Goal: Communication & Community: Answer question/provide support

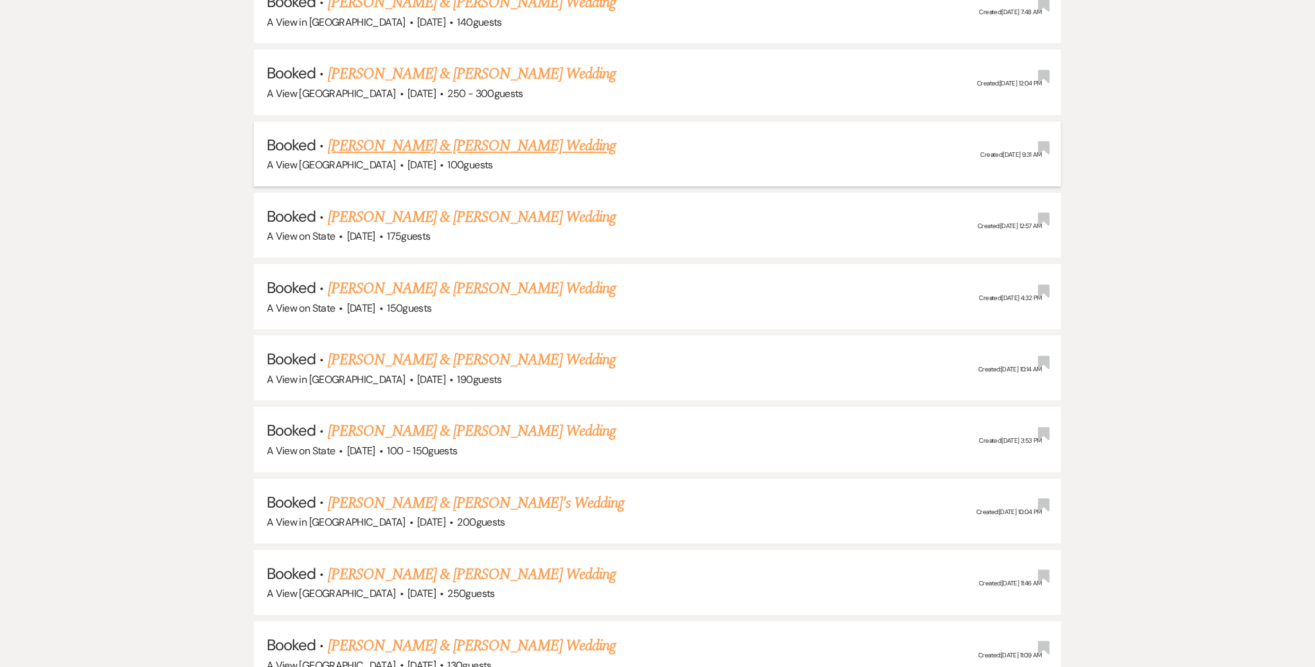
scroll to position [1646, 0]
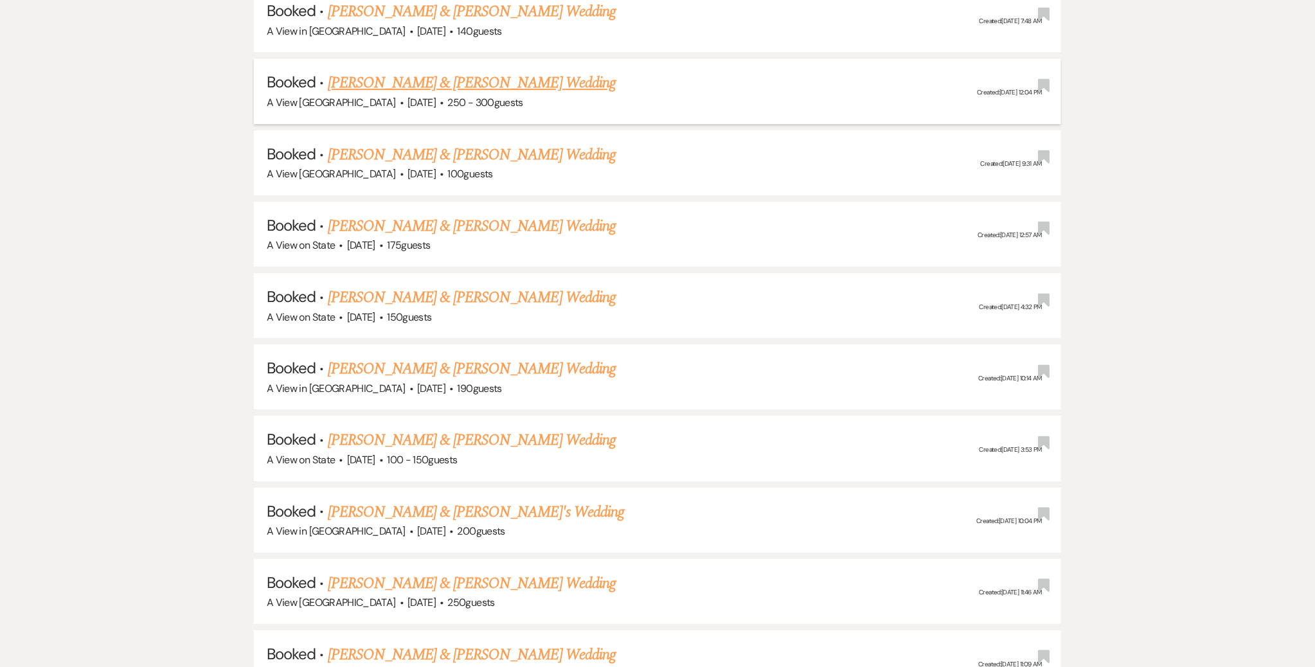
click at [388, 79] on link "[PERSON_NAME] & [PERSON_NAME] Wedding" at bounding box center [472, 82] width 288 height 23
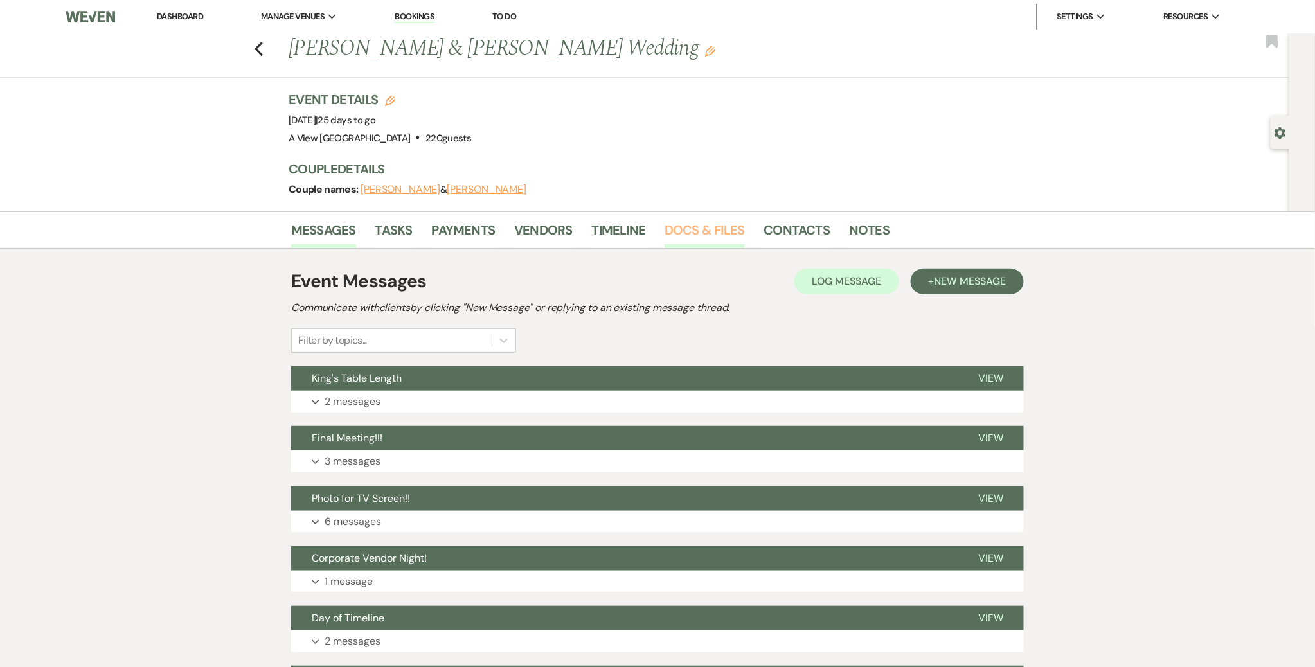
click at [701, 228] on link "Docs & Files" at bounding box center [705, 234] width 80 height 28
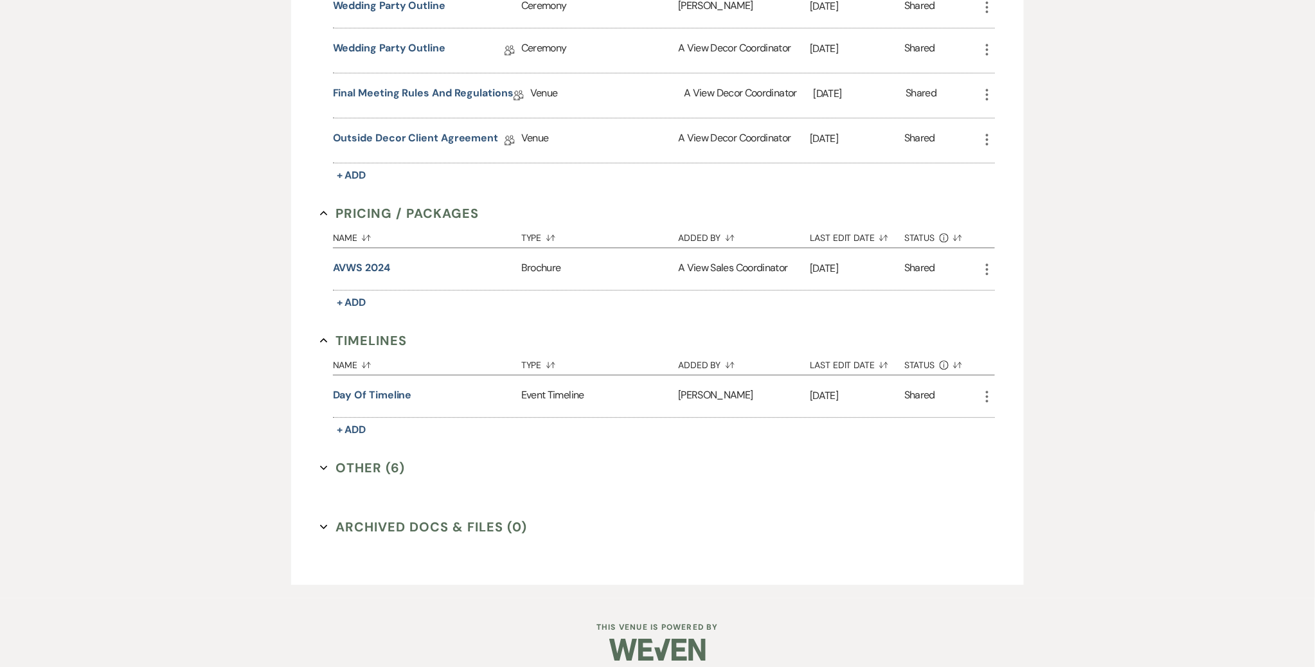
scroll to position [1287, 0]
click at [374, 458] on button "Other (6) Expand" at bounding box center [362, 466] width 85 height 19
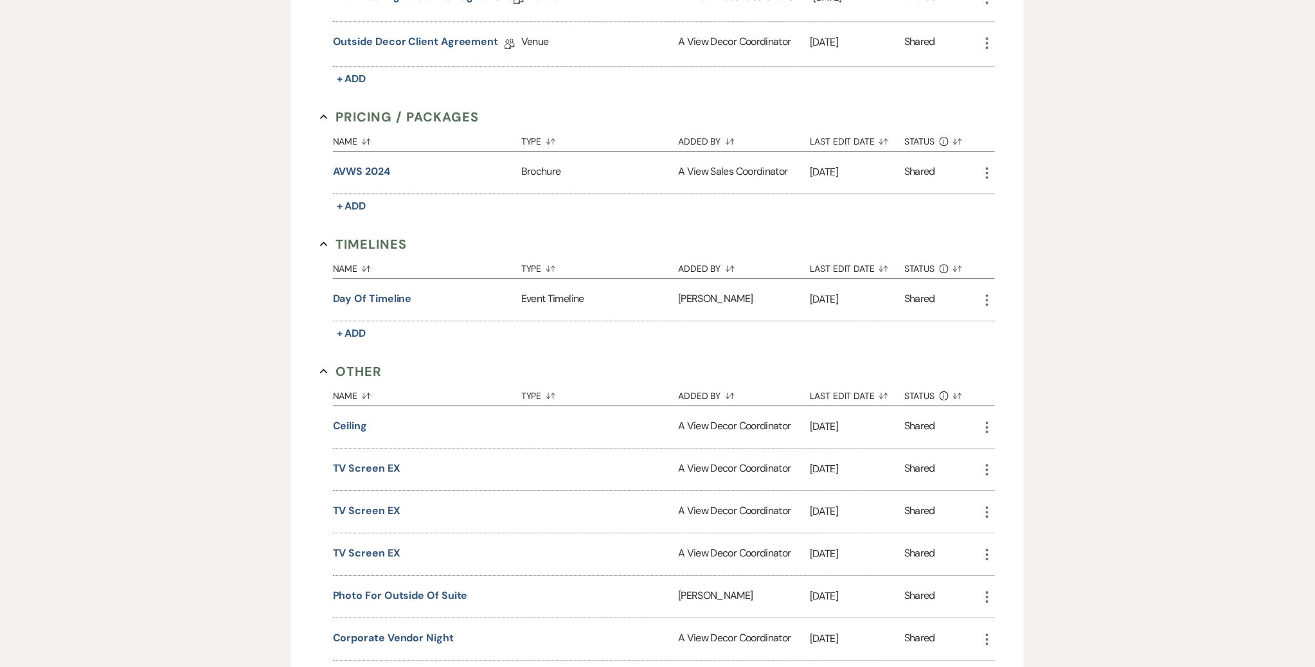
scroll to position [1381, 0]
click at [381, 292] on button "Day of Timeline" at bounding box center [372, 299] width 79 height 15
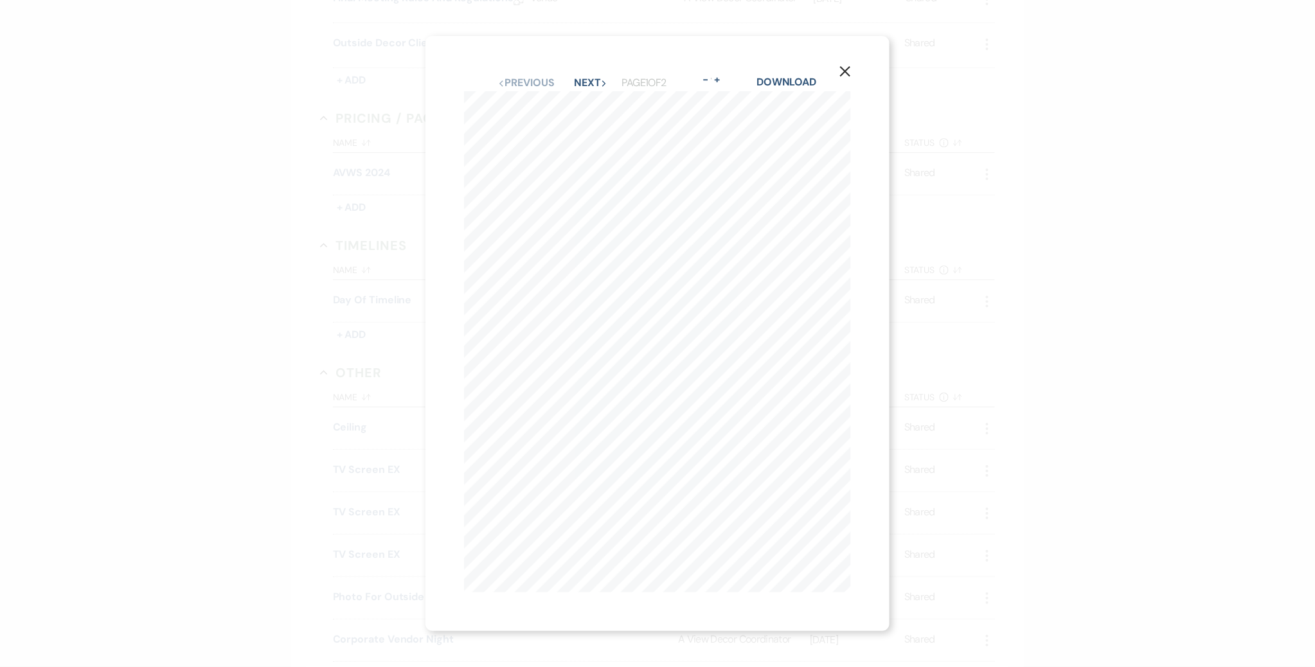
click at [843, 76] on icon "X" at bounding box center [846, 72] width 12 height 12
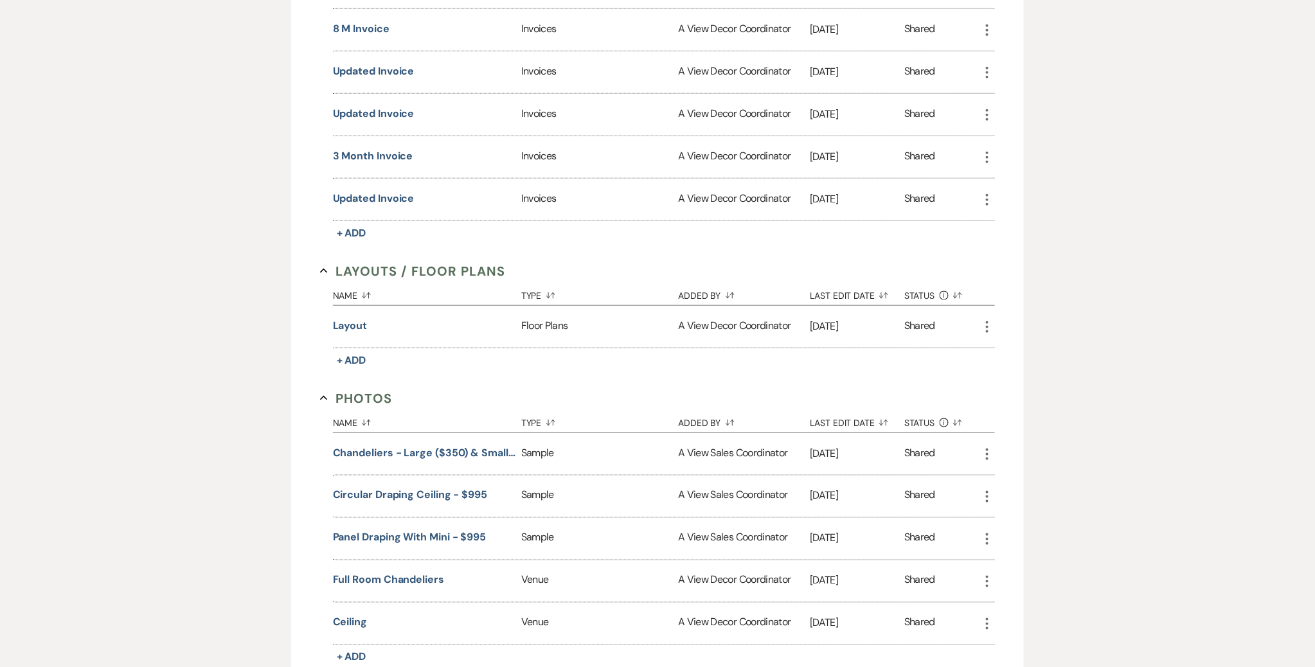
scroll to position [0, 0]
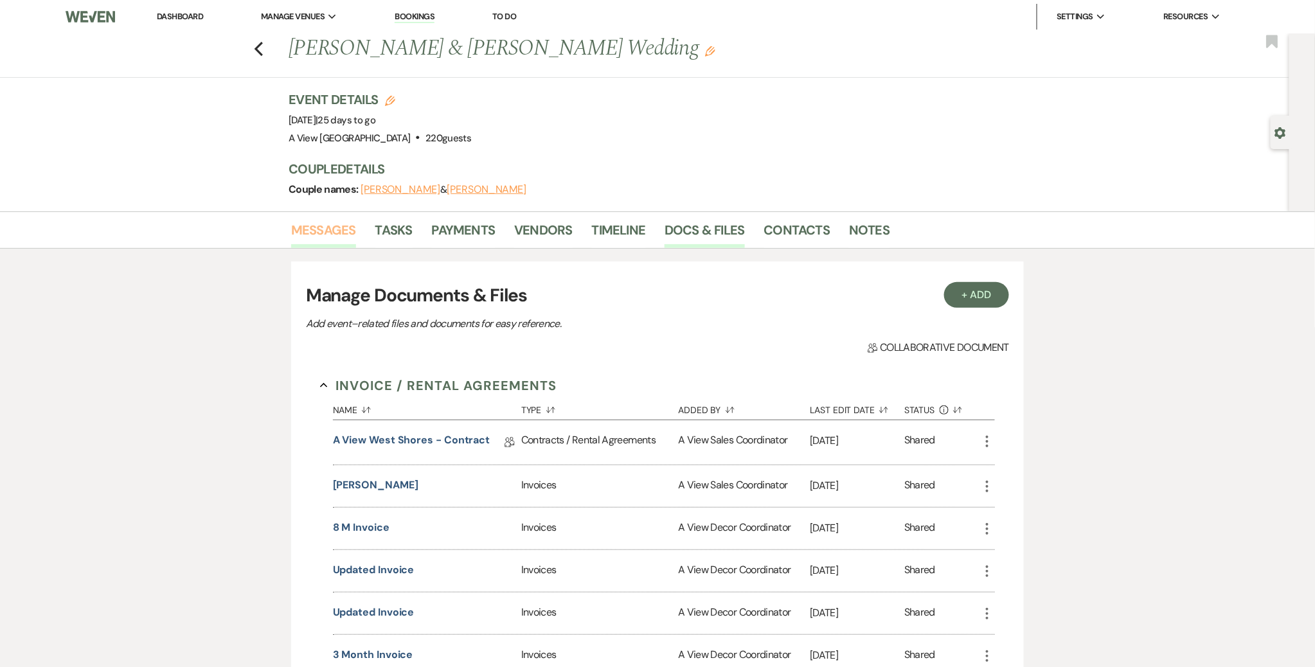
click at [339, 238] on link "Messages" at bounding box center [323, 234] width 65 height 28
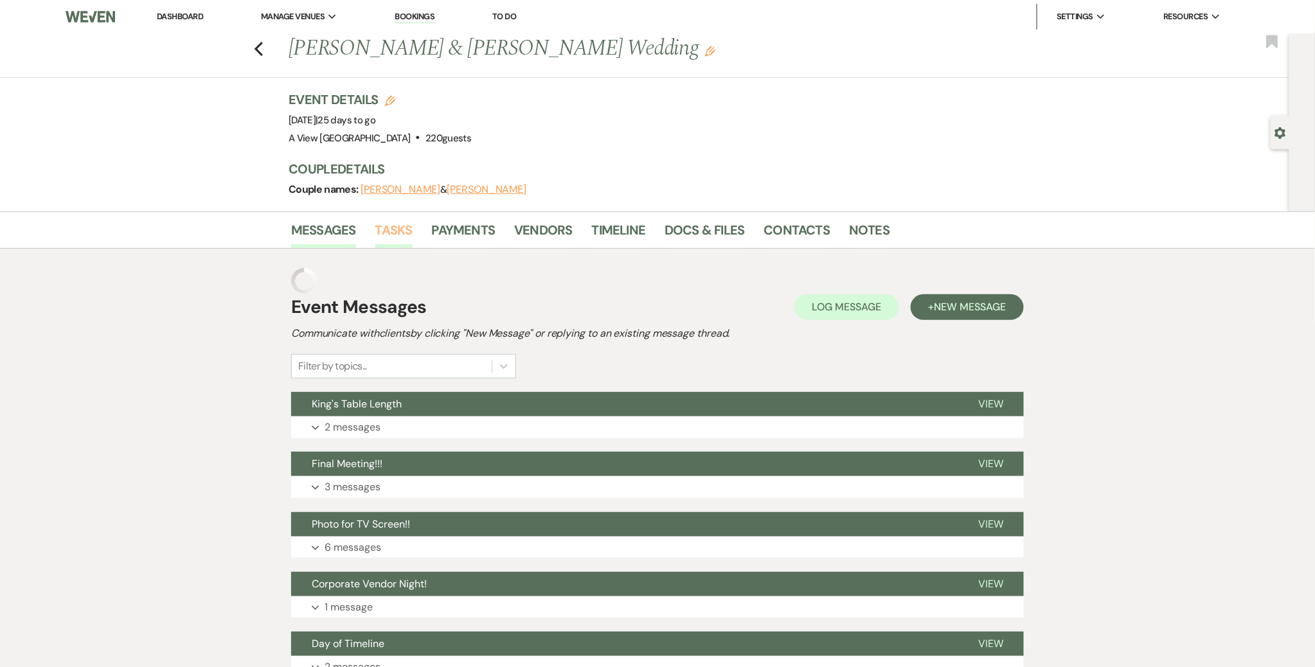
click at [392, 228] on link "Tasks" at bounding box center [393, 234] width 37 height 28
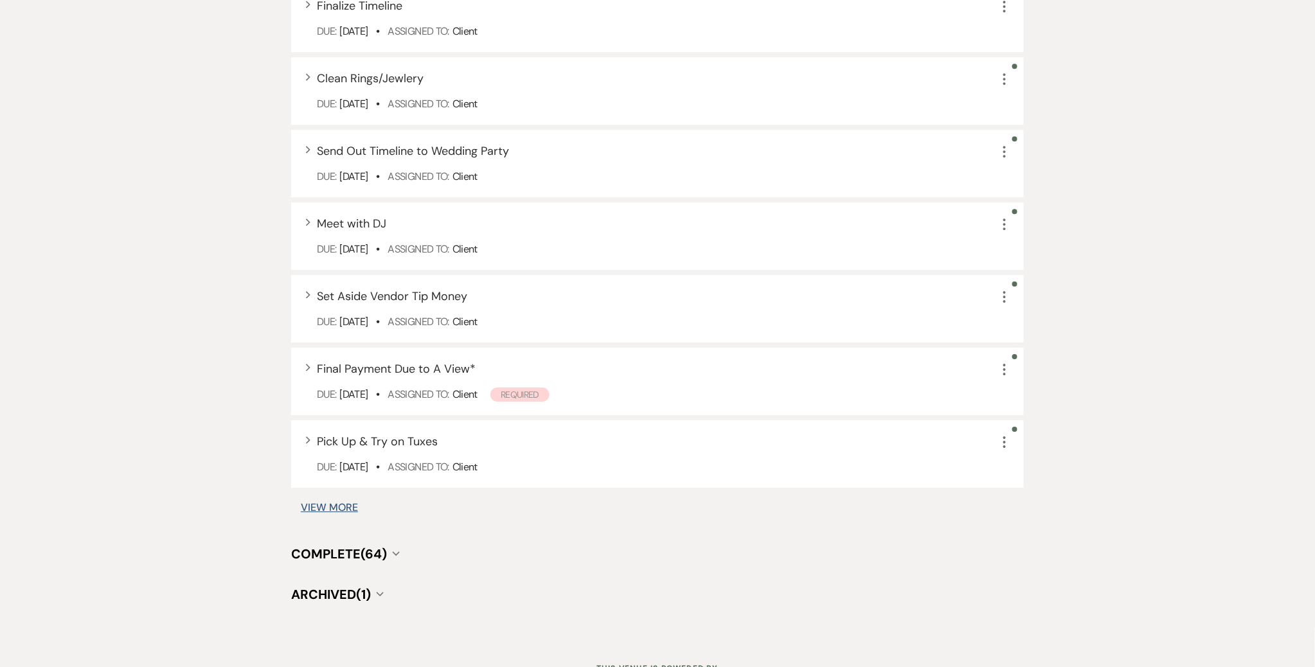
scroll to position [1548, 0]
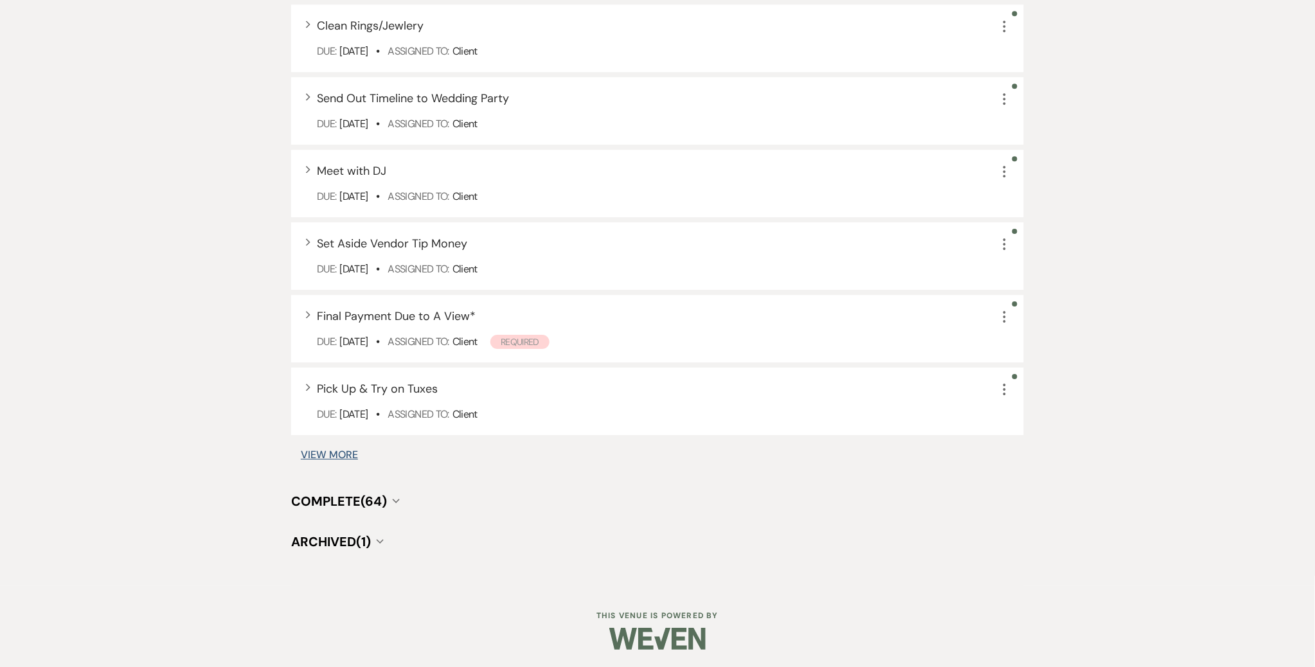
click at [383, 535] on button "Archived (1) Collapse" at bounding box center [337, 541] width 93 height 13
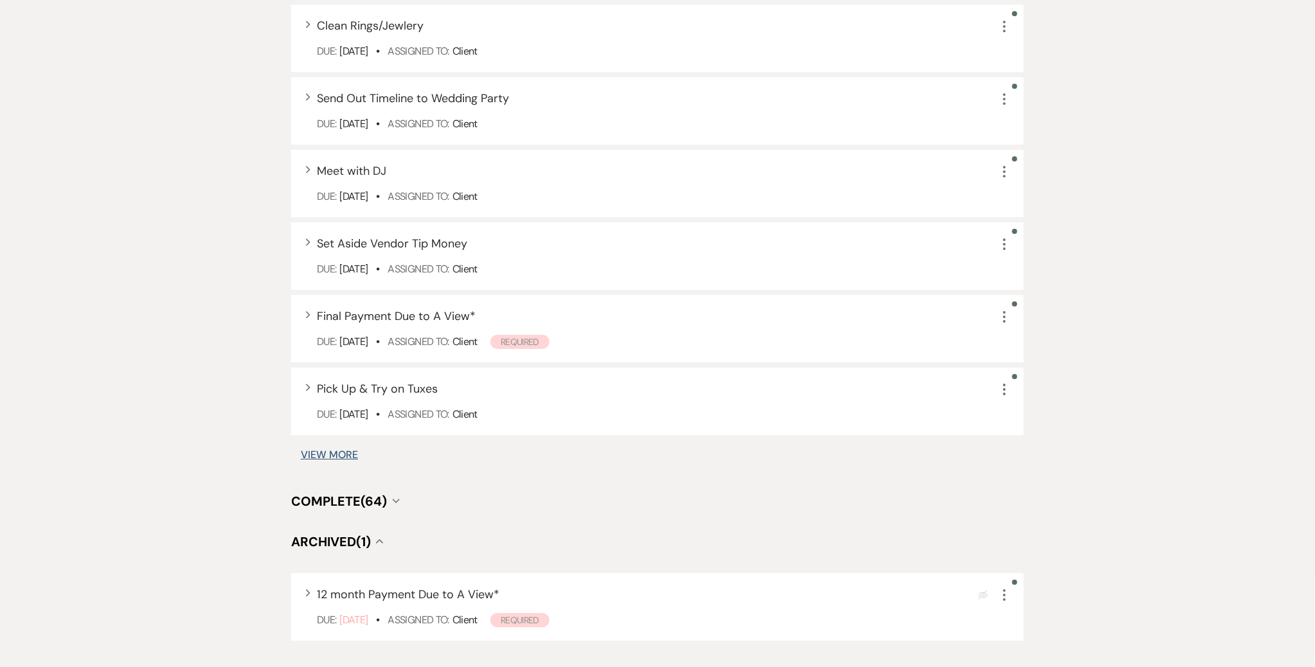
click at [383, 535] on button "Archived (1) Collapse" at bounding box center [337, 541] width 93 height 13
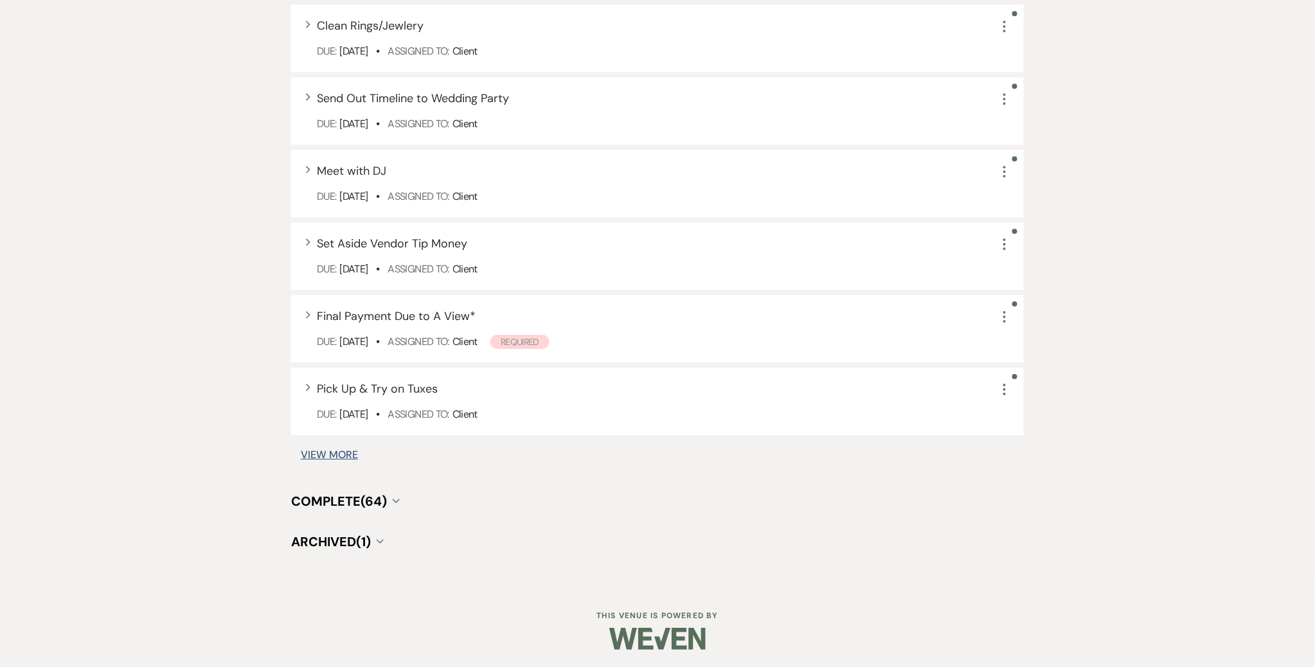
click at [396, 501] on icon "Collapse" at bounding box center [396, 500] width 8 height 5
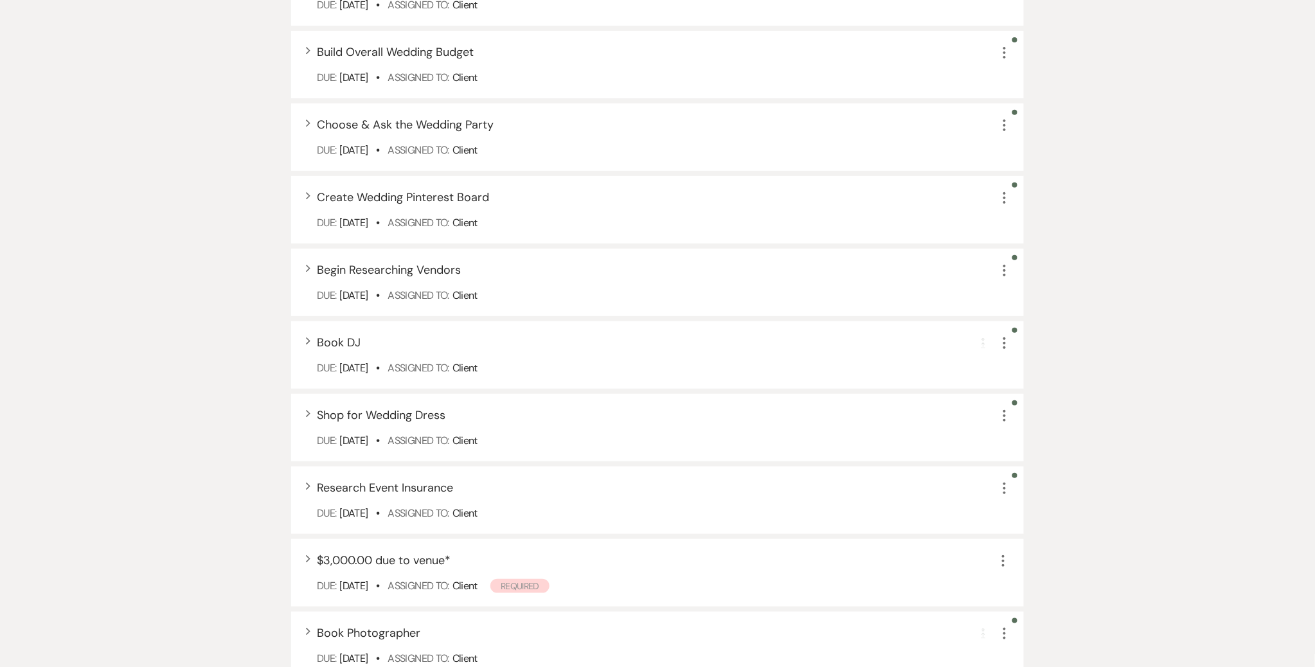
scroll to position [2327, 0]
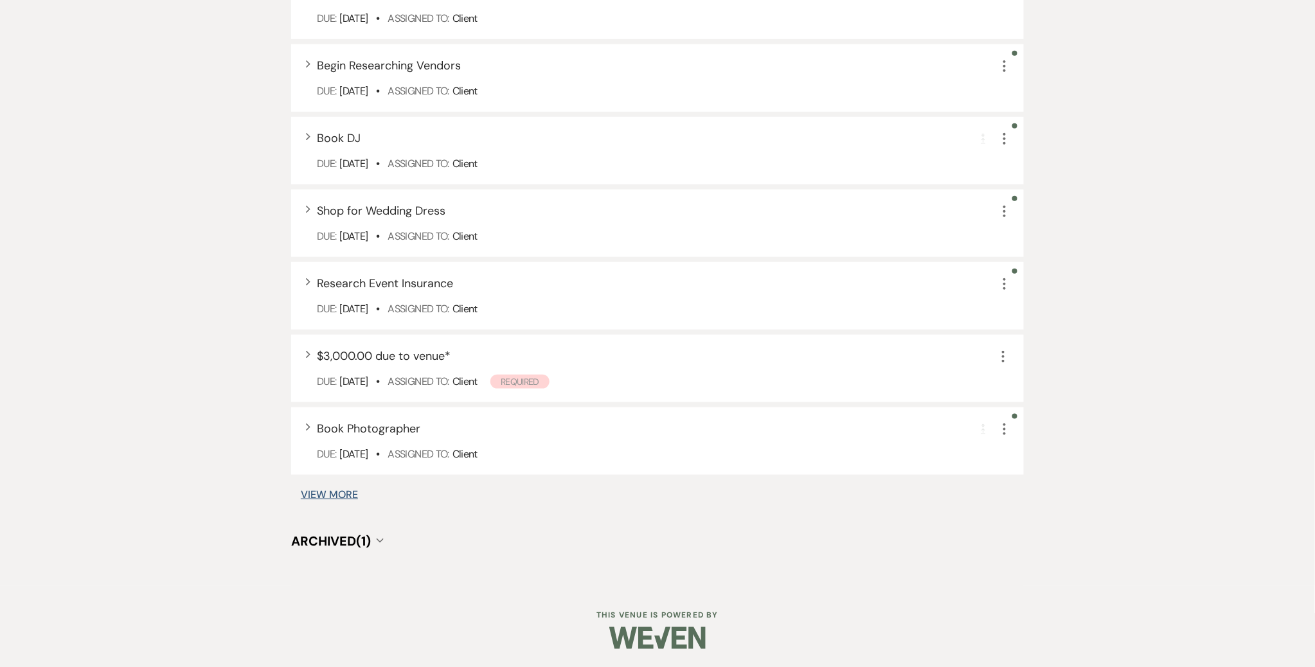
click at [345, 494] on button "View More" at bounding box center [329, 495] width 57 height 10
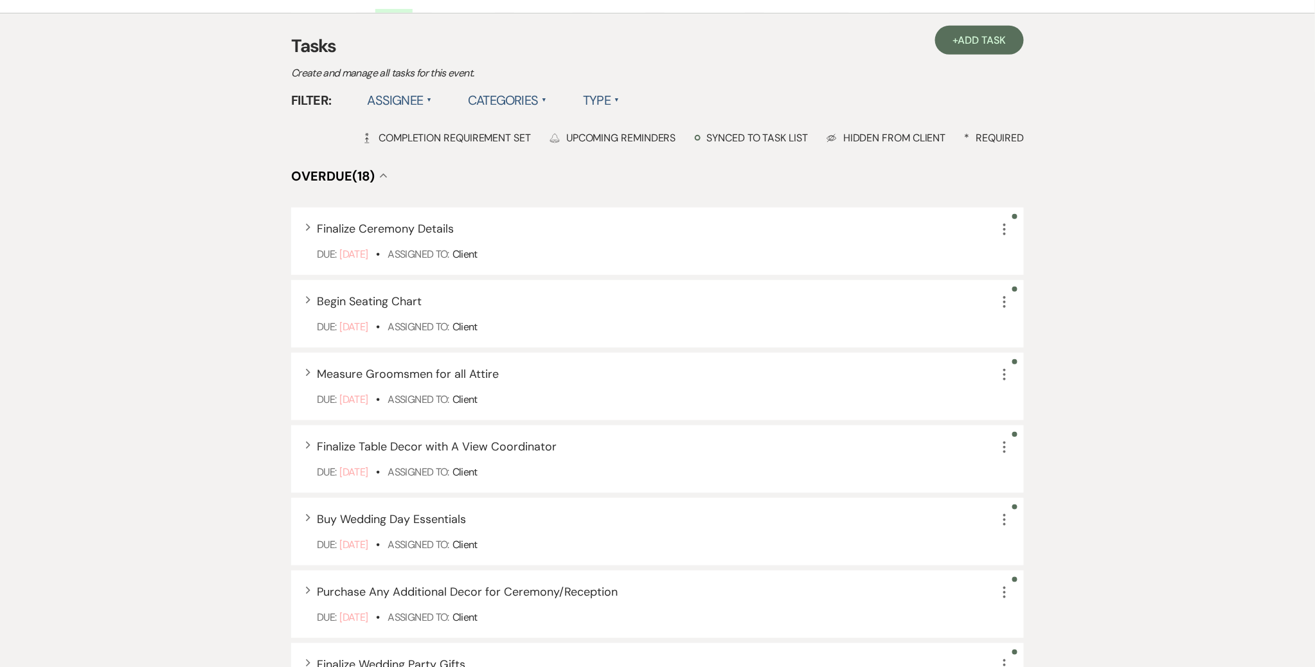
scroll to position [0, 0]
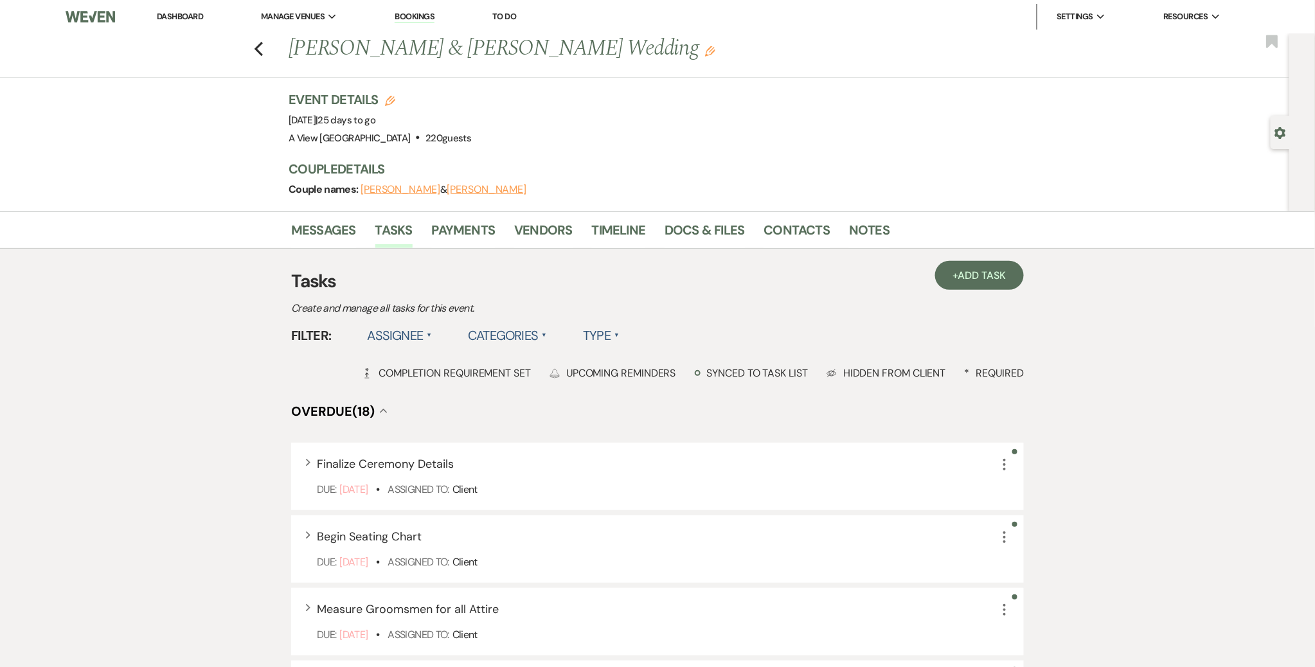
click at [187, 14] on link "Dashboard" at bounding box center [180, 16] width 46 height 11
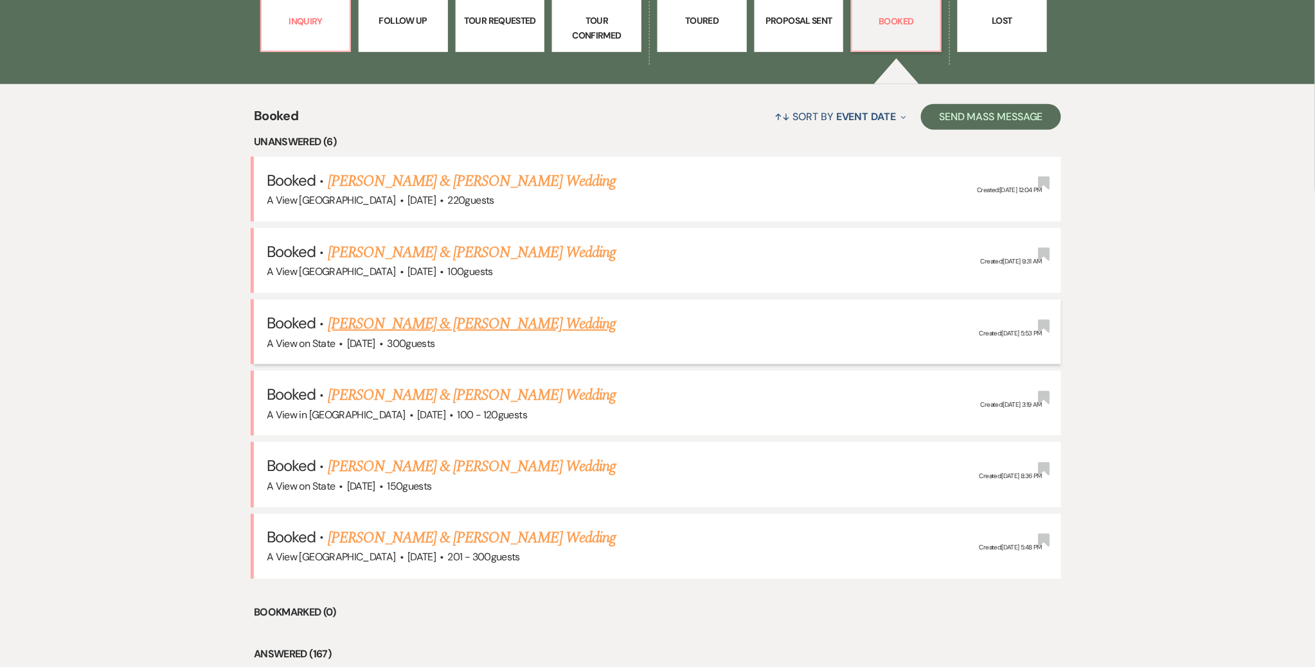
scroll to position [465, 0]
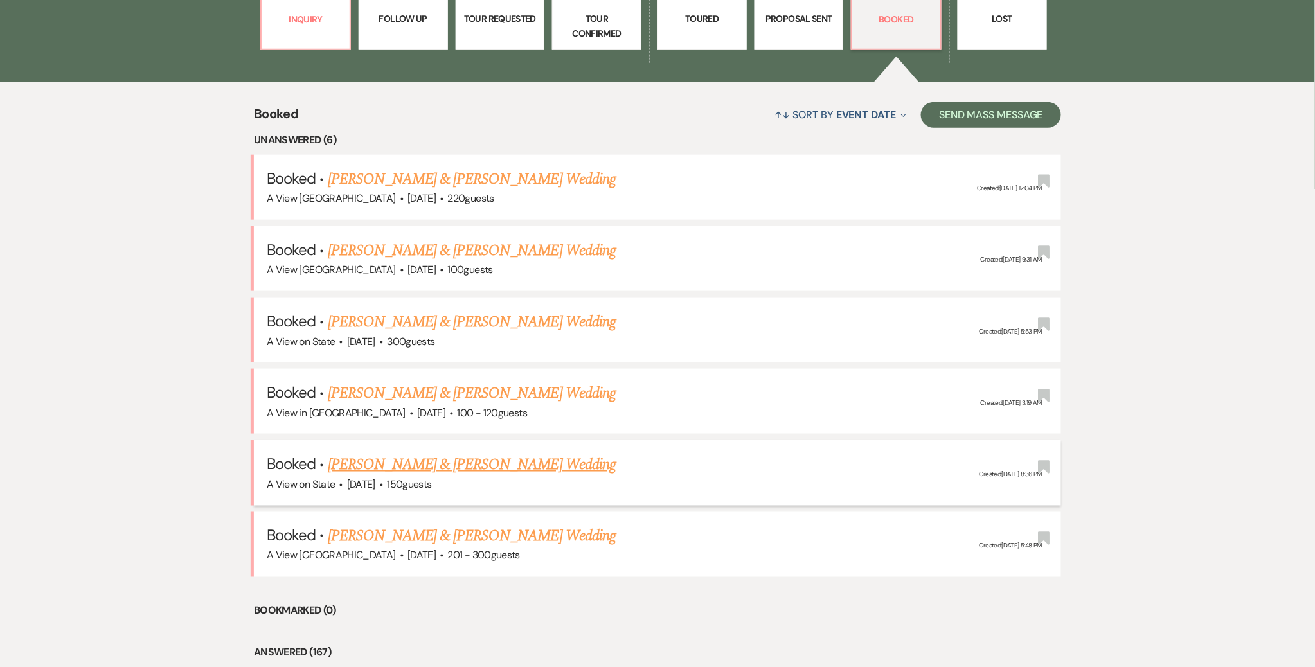
click at [496, 463] on link "[PERSON_NAME] & [PERSON_NAME] Wedding" at bounding box center [472, 464] width 288 height 23
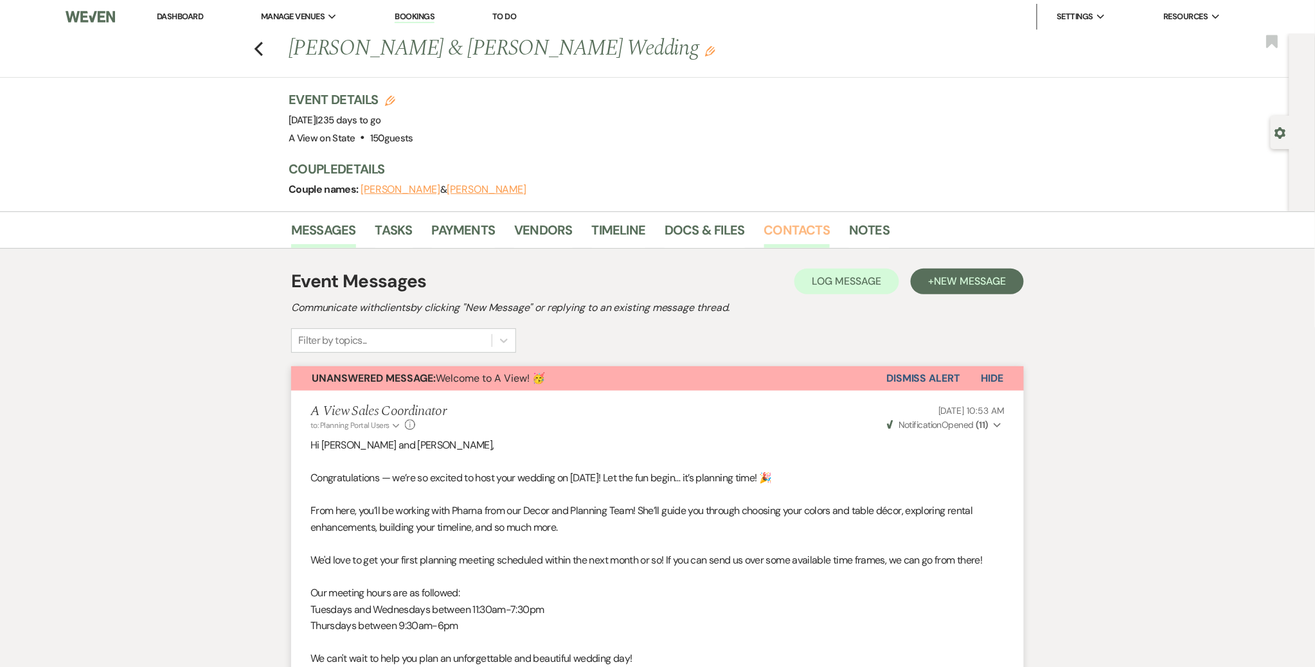
click at [795, 229] on link "Contacts" at bounding box center [797, 234] width 66 height 28
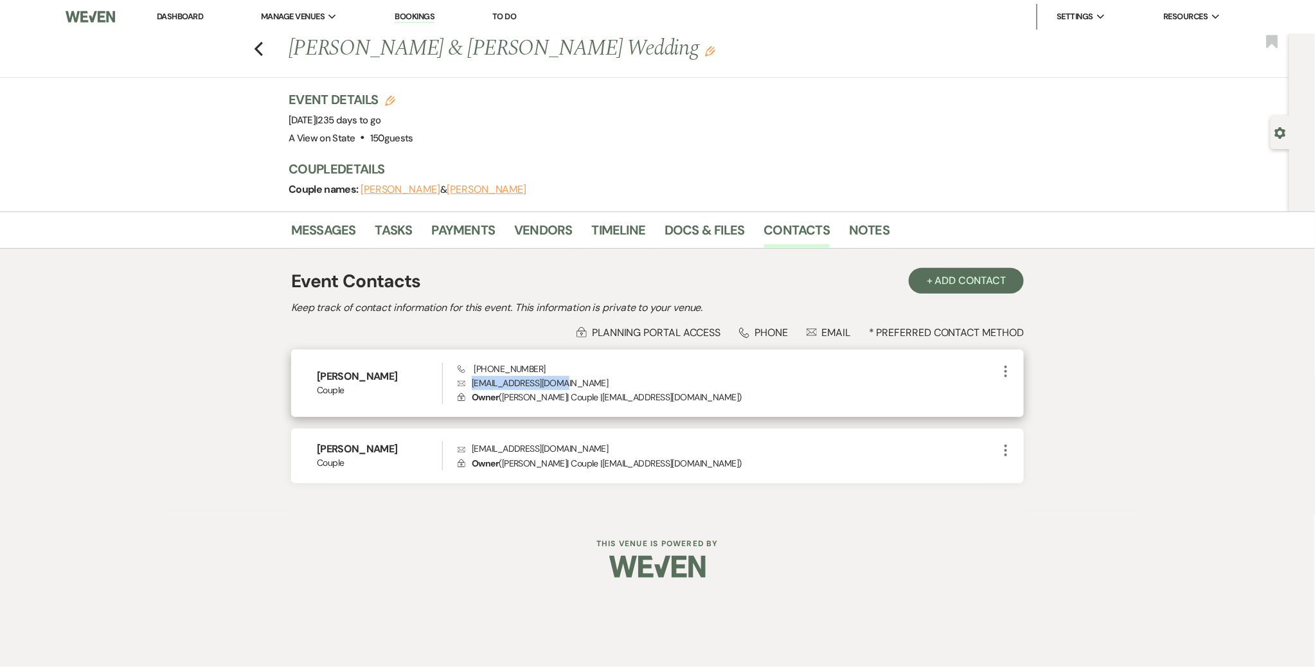
drag, startPoint x: 577, startPoint y: 381, endPoint x: 472, endPoint y: 381, distance: 104.8
click at [471, 382] on p "Envelope [EMAIL_ADDRESS][DOMAIN_NAME]" at bounding box center [728, 383] width 541 height 14
copy p "[EMAIL_ADDRESS][DOMAIN_NAME]"
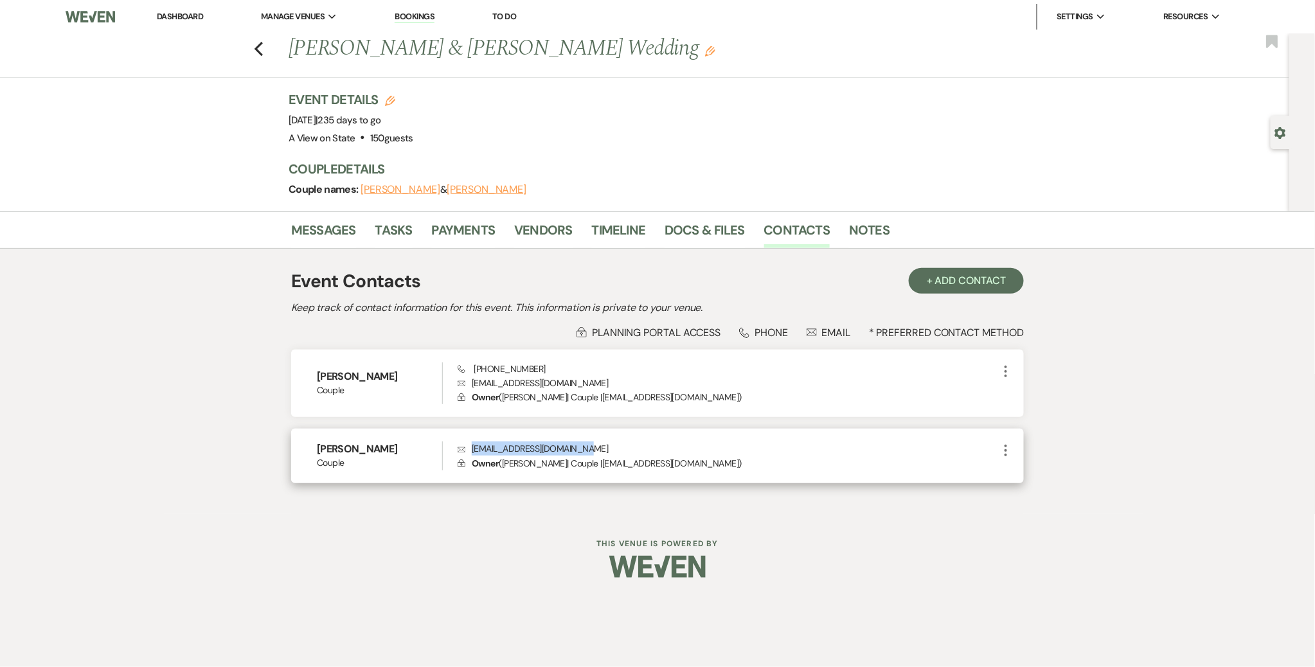
drag, startPoint x: 584, startPoint y: 446, endPoint x: 476, endPoint y: 454, distance: 108.3
click at [474, 450] on p "Envelope [EMAIL_ADDRESS][DOMAIN_NAME]" at bounding box center [728, 449] width 541 height 14
copy p "[EMAIL_ADDRESS][DOMAIN_NAME]"
click at [319, 235] on link "Messages" at bounding box center [323, 234] width 65 height 28
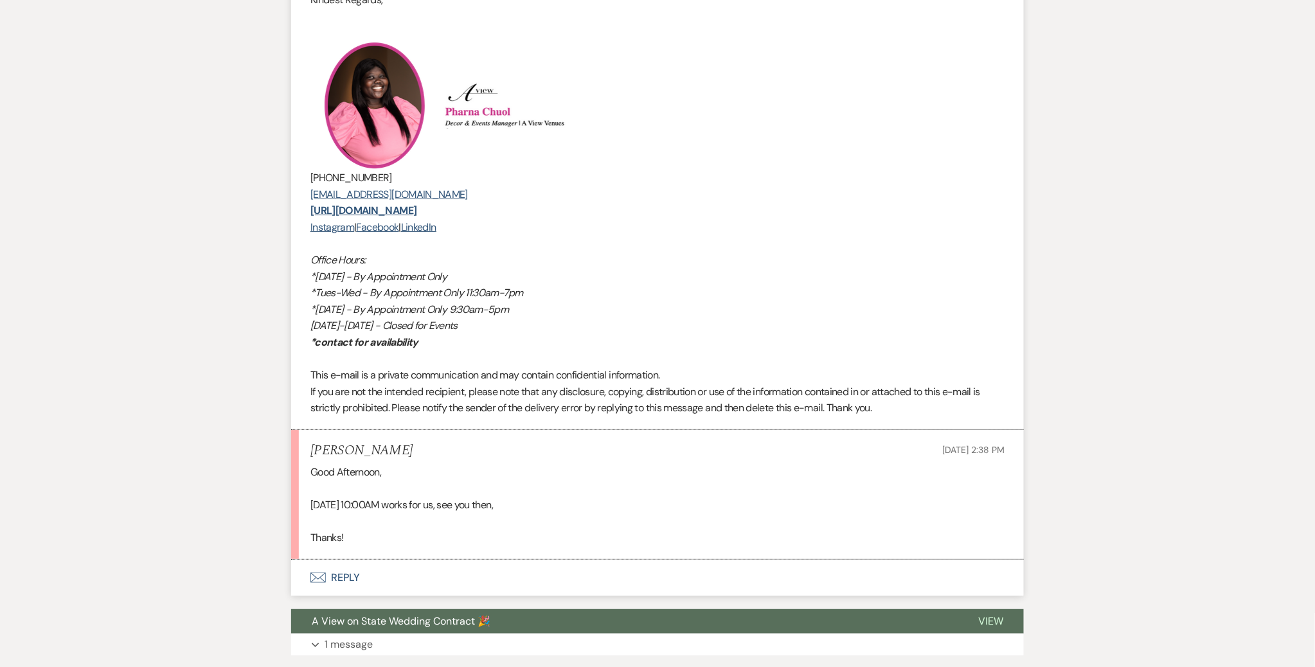
scroll to position [1984, 0]
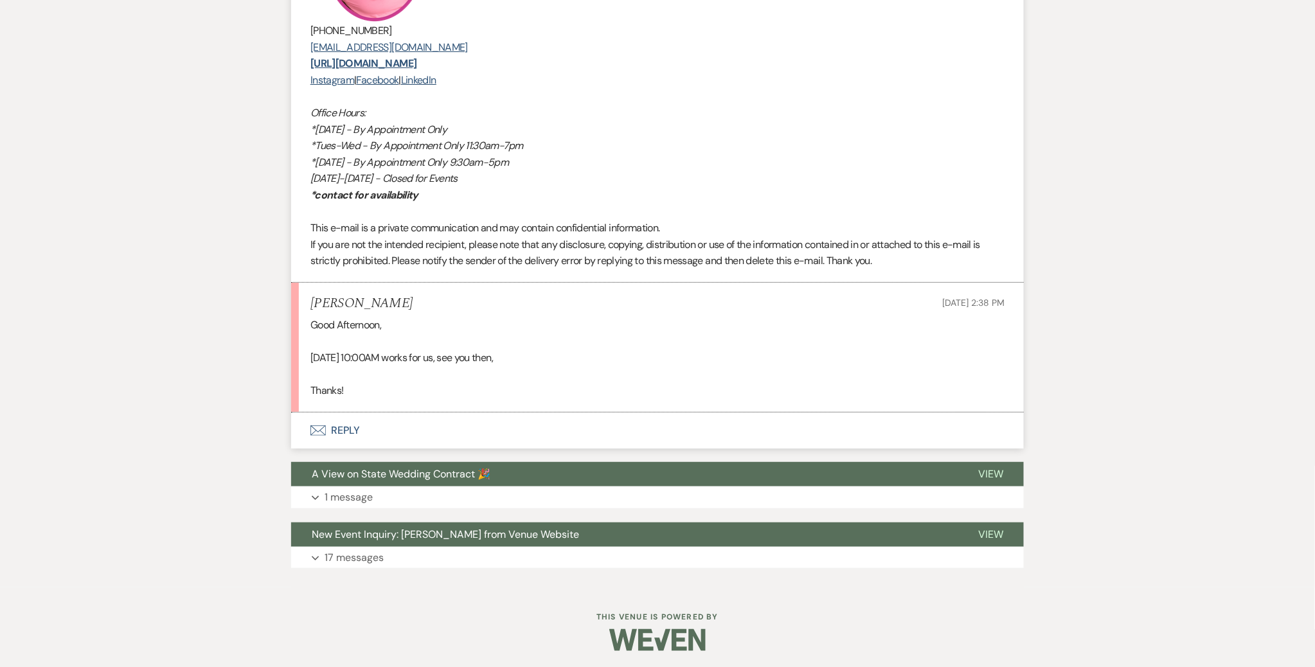
click at [335, 431] on button "Envelope Reply" at bounding box center [657, 431] width 733 height 36
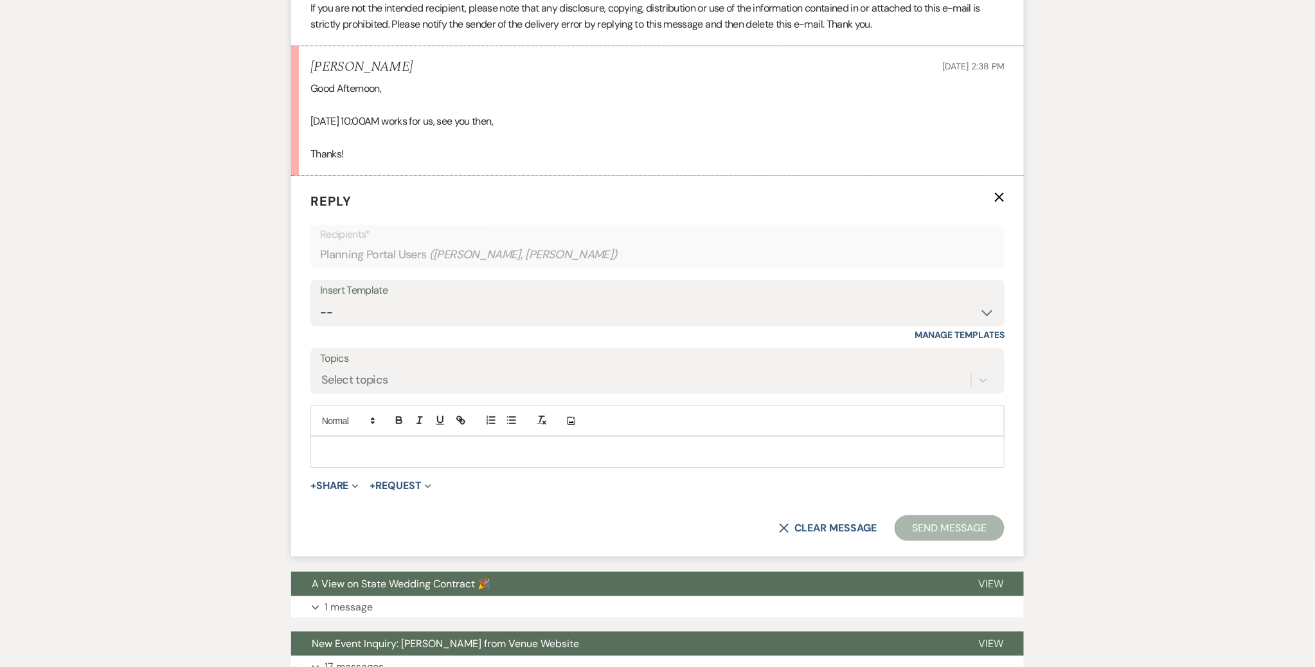
scroll to position [2250, 0]
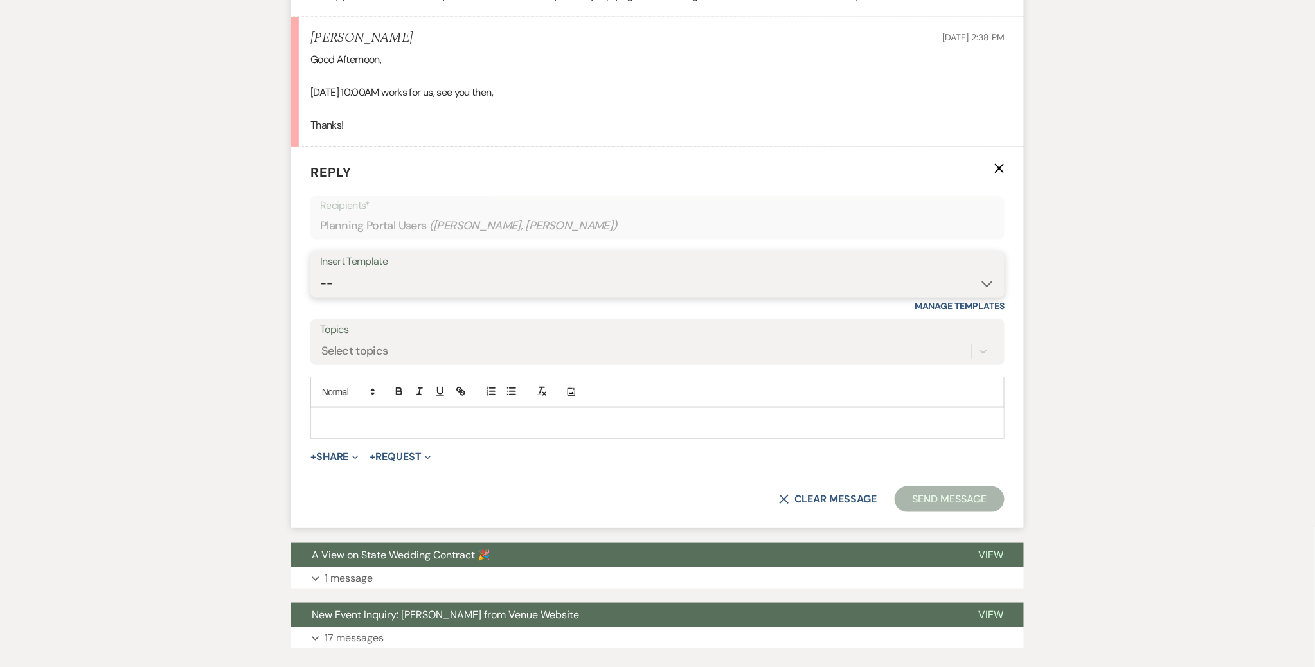
click at [421, 287] on select "-- Tour Confirmation Contract (Pre-Booked Leads) Out of office Inquiry Email Al…" at bounding box center [657, 283] width 675 height 25
select select "3704"
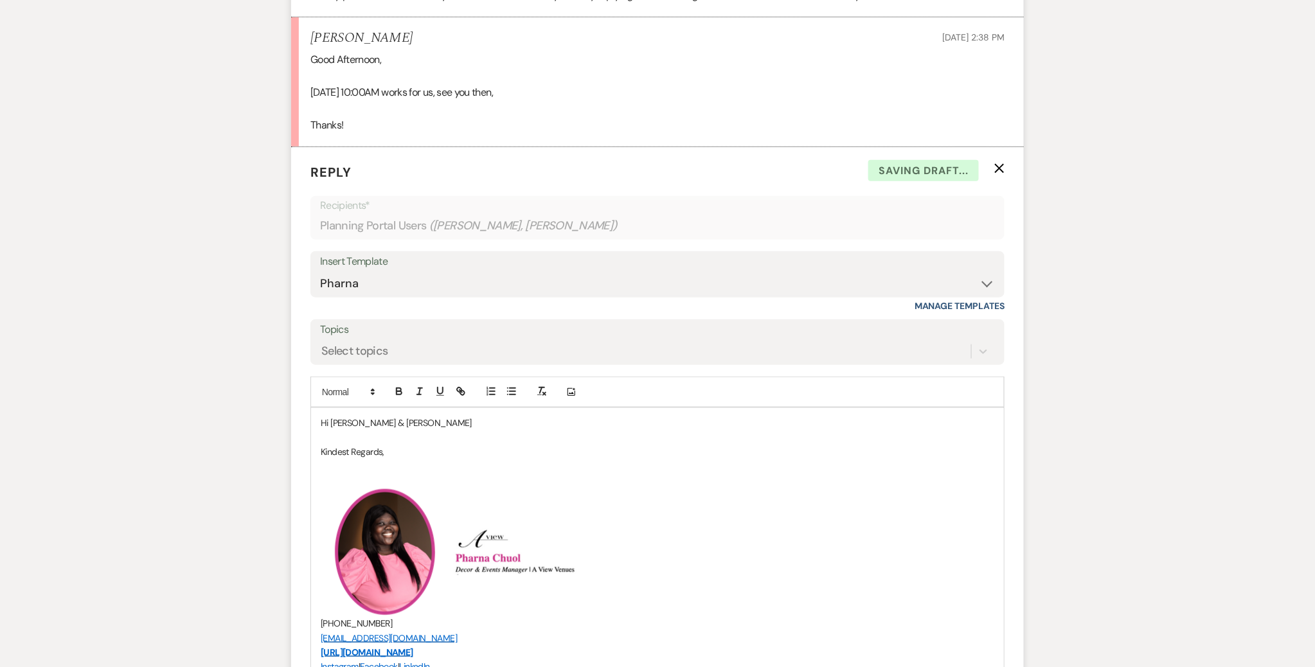
click at [398, 416] on p "Hi [PERSON_NAME] & [PERSON_NAME]" at bounding box center [658, 423] width 674 height 14
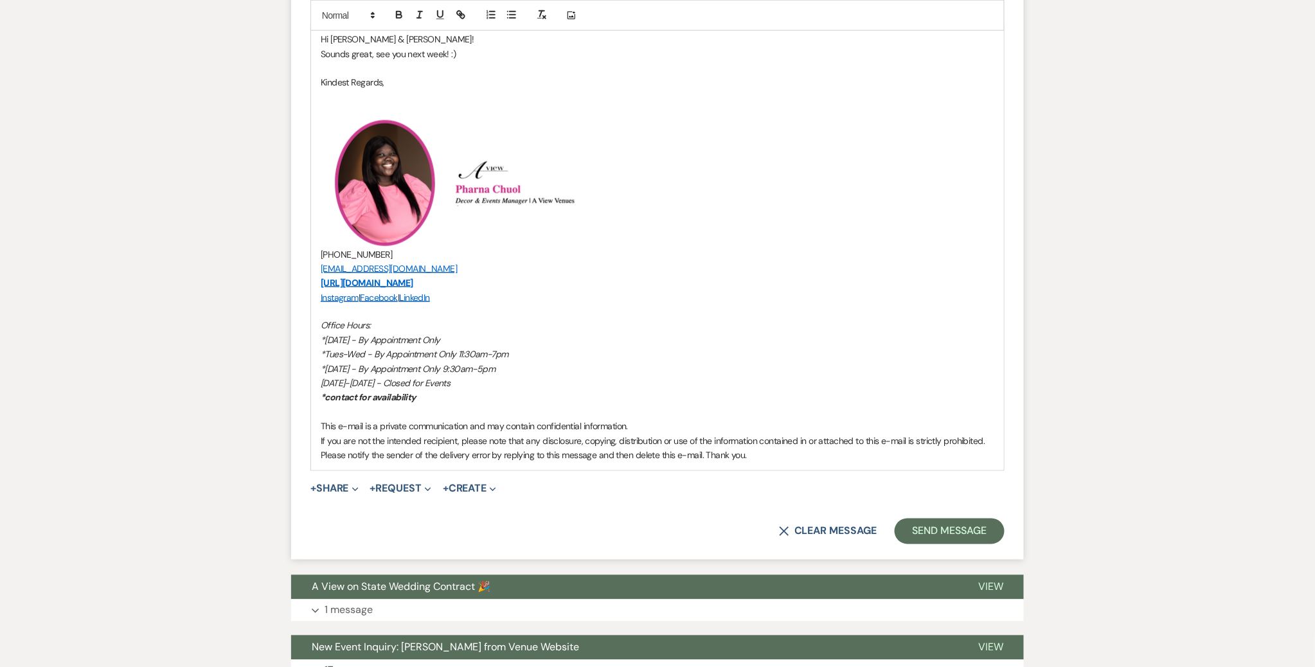
scroll to position [2659, 0]
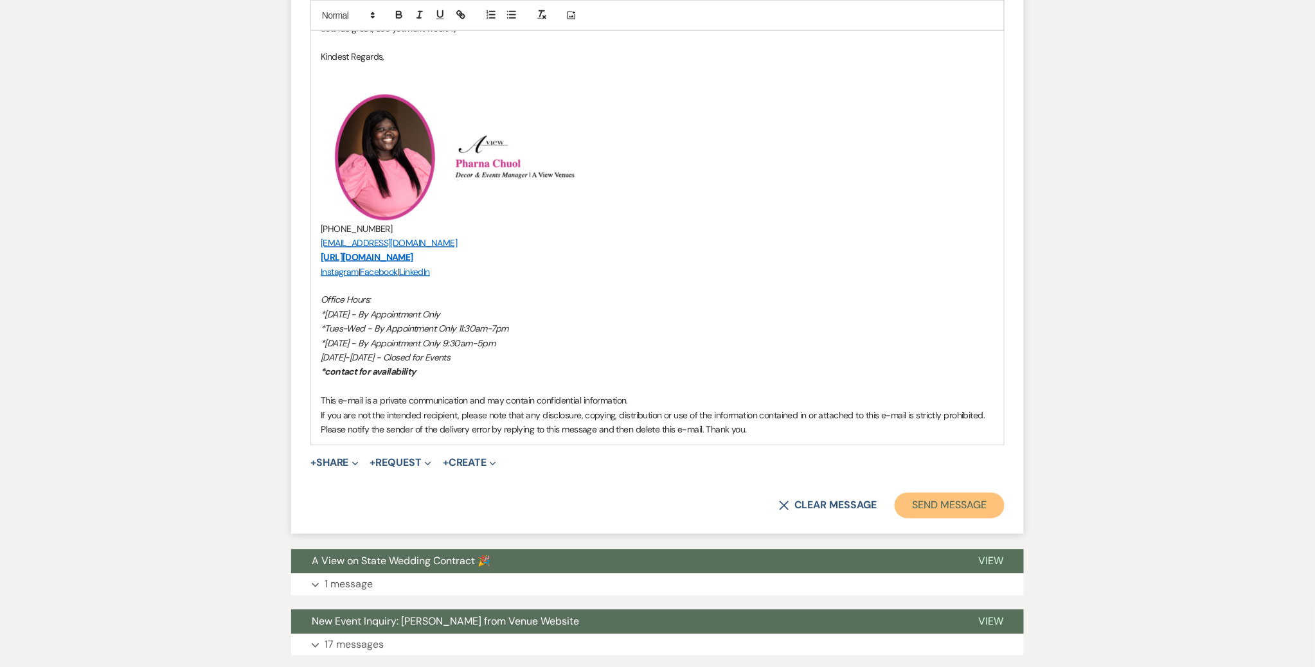
click at [907, 496] on button "Send Message" at bounding box center [950, 506] width 110 height 26
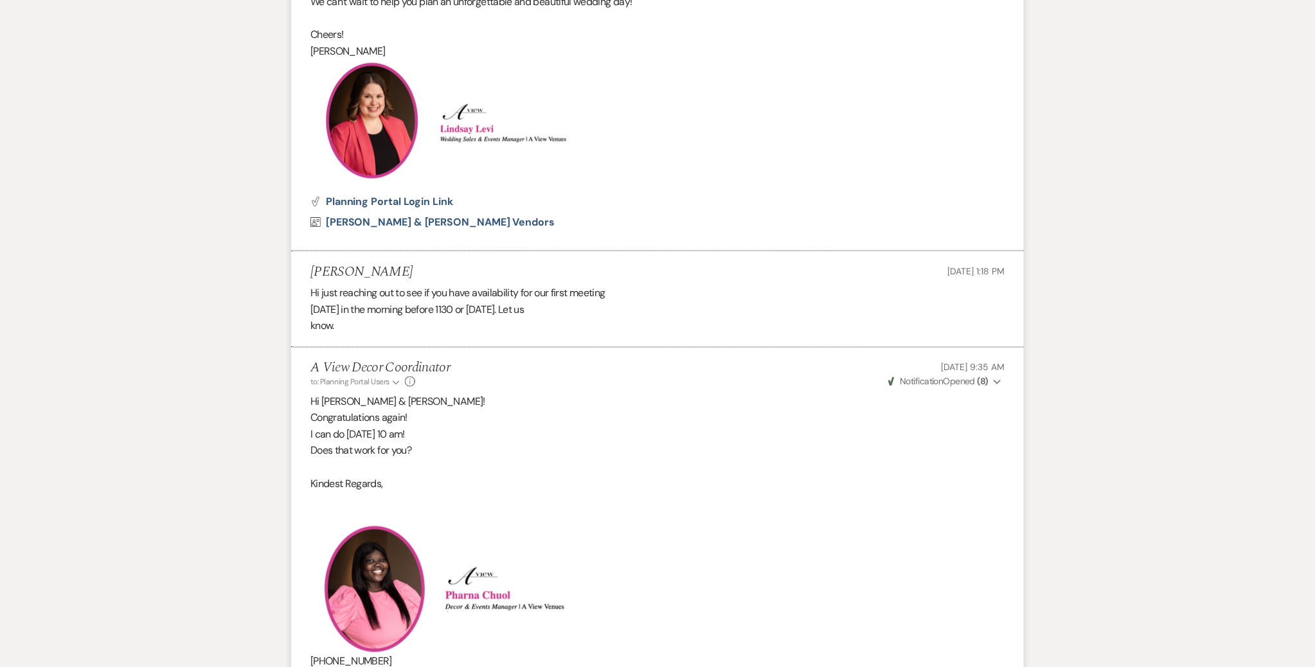
scroll to position [0, 0]
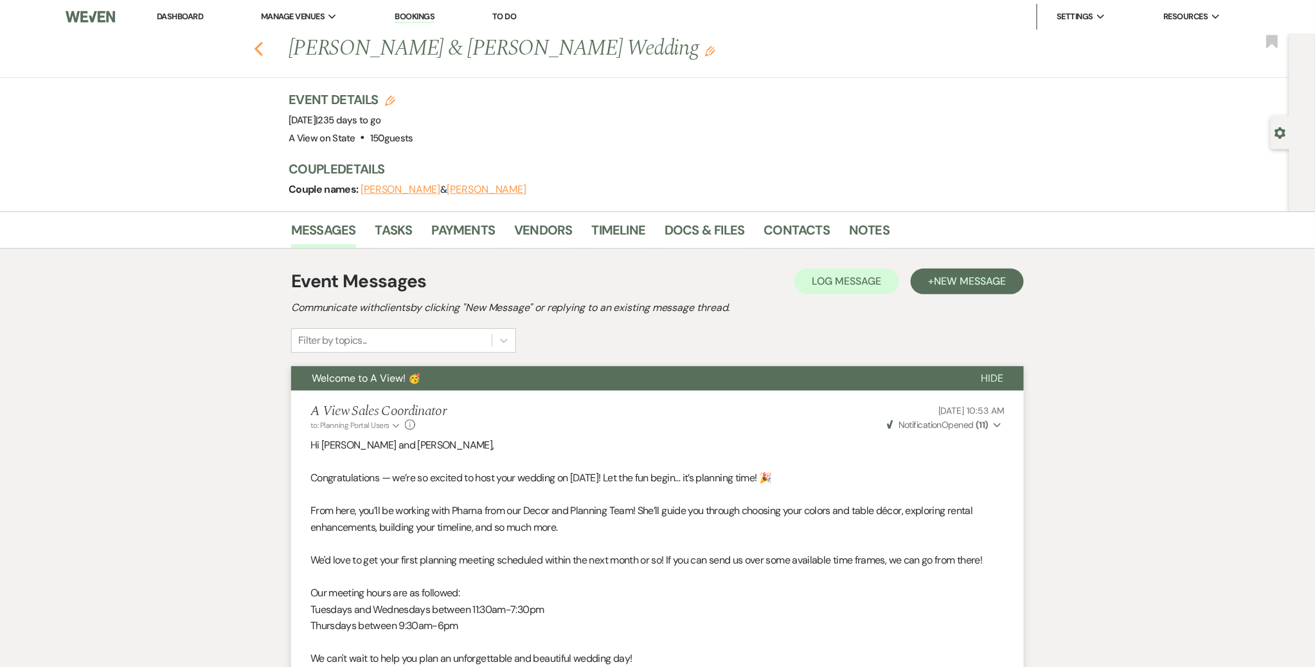
click at [262, 48] on icon "Previous" at bounding box center [259, 48] width 10 height 15
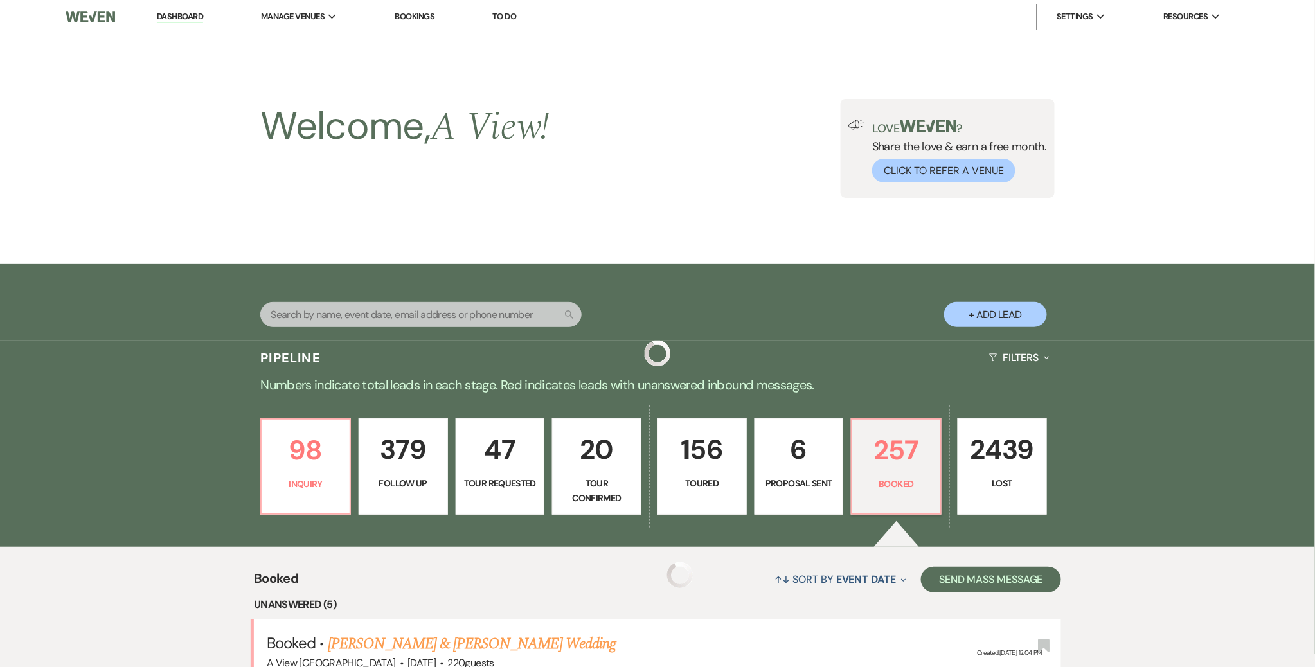
scroll to position [465, 0]
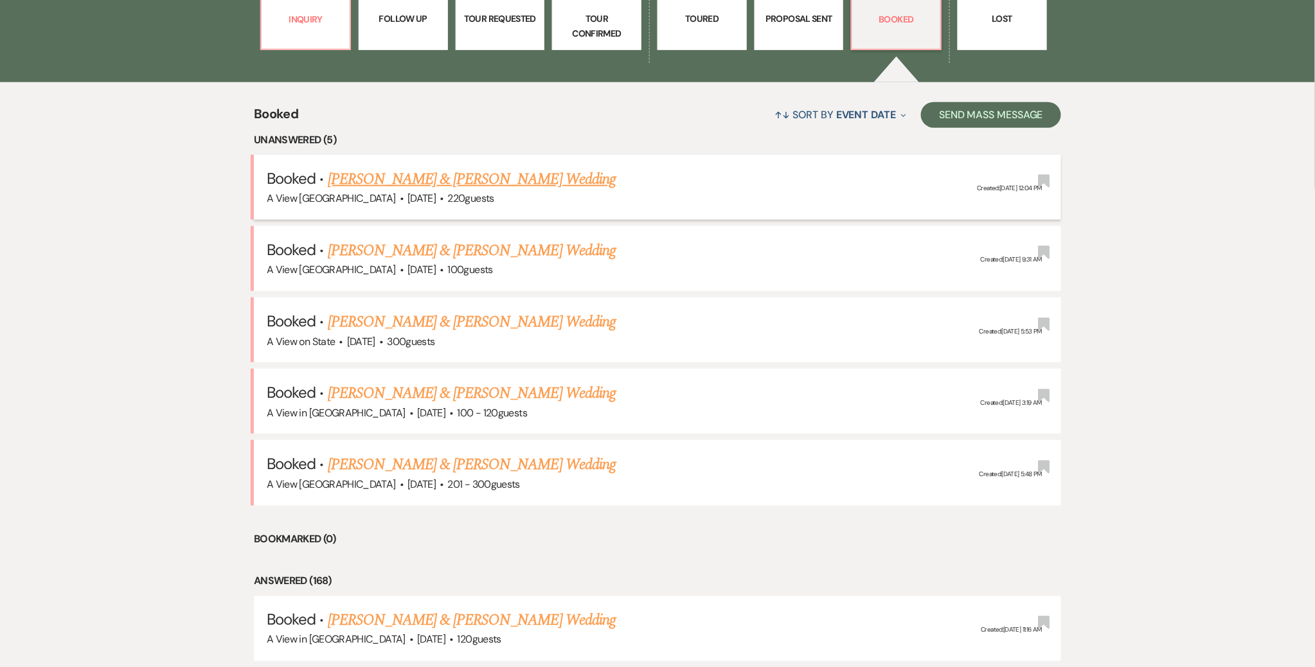
click at [377, 180] on link "[PERSON_NAME] & [PERSON_NAME] Wedding" at bounding box center [472, 179] width 288 height 23
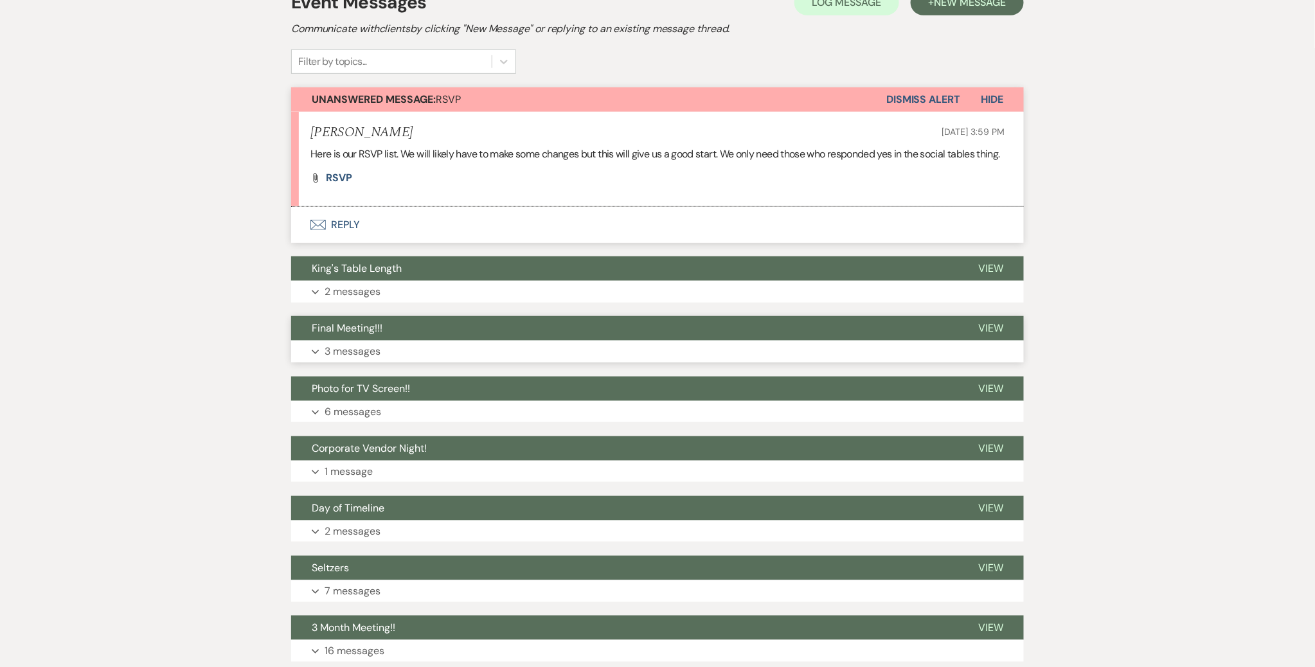
scroll to position [280, 0]
click at [333, 238] on button "Envelope Reply" at bounding box center [657, 224] width 733 height 36
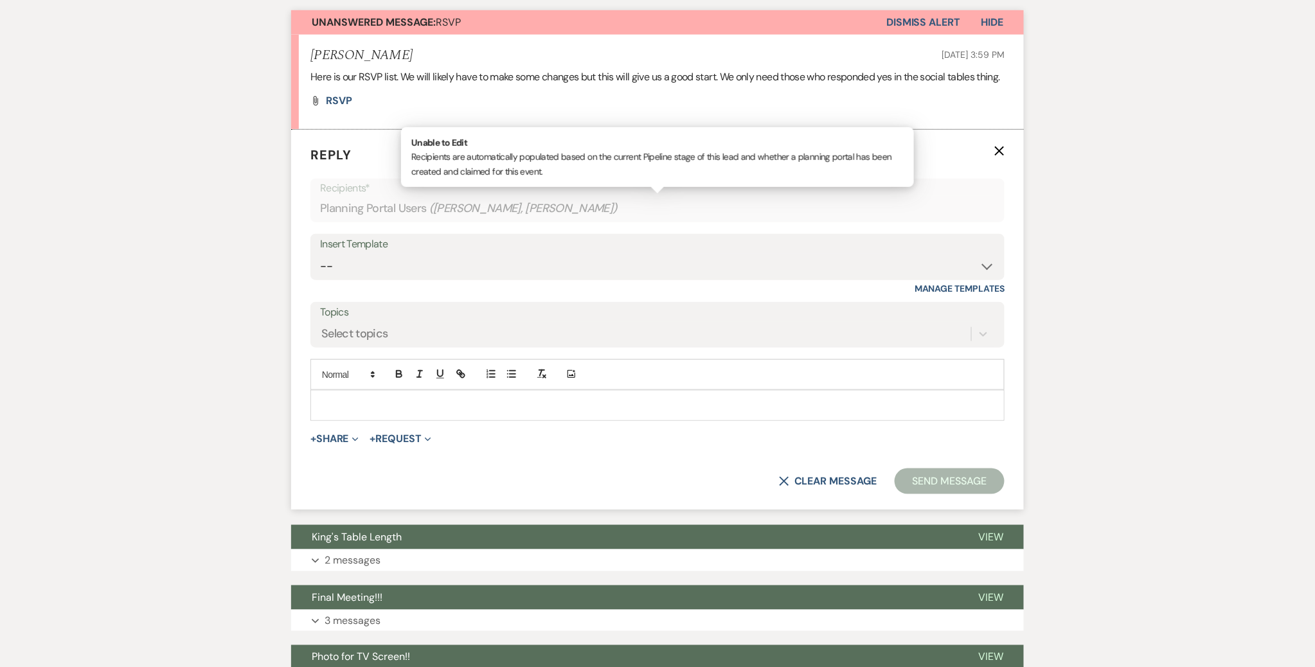
scroll to position [357, 0]
click at [402, 278] on select "-- Tour Confirmation Contract (Pre-Booked Leads) Out of office Inquiry Email Al…" at bounding box center [657, 265] width 675 height 25
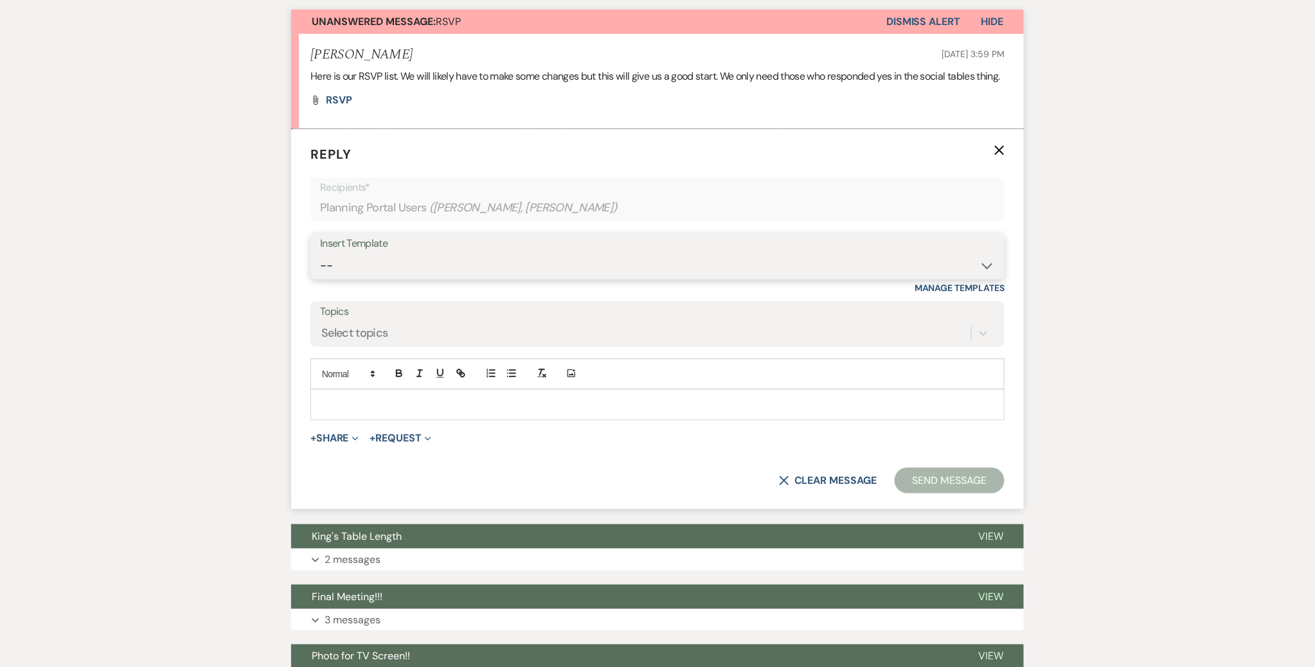
select select "3373"
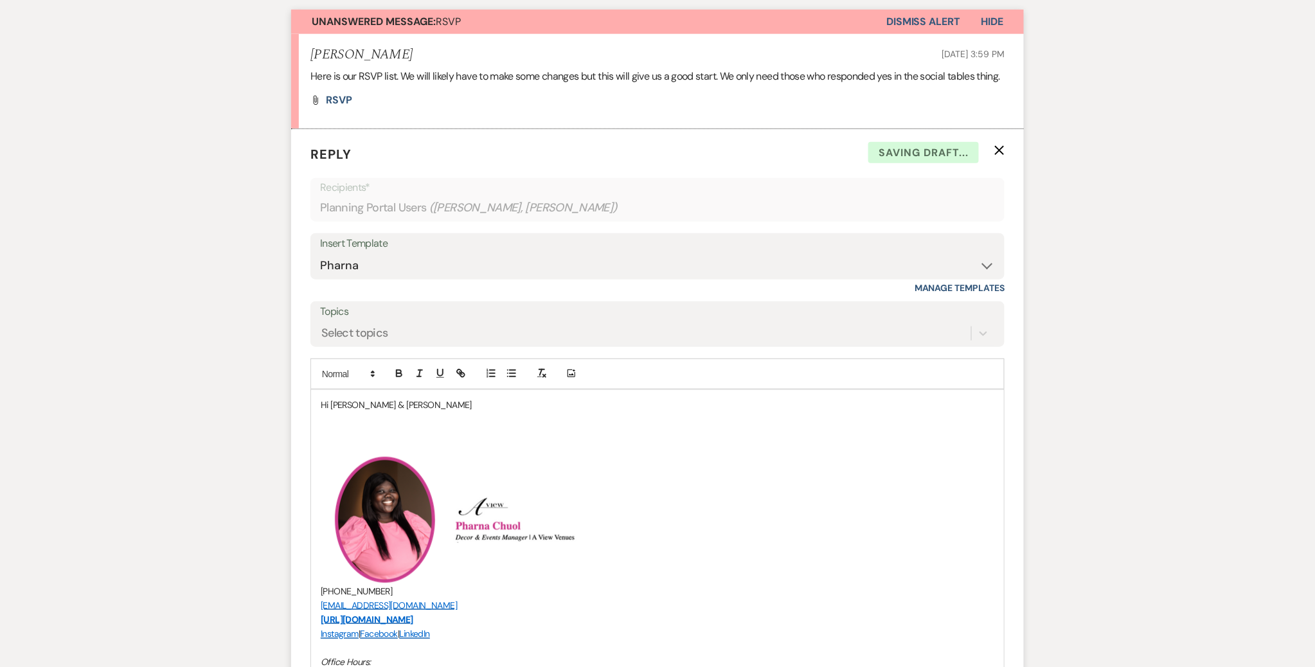
click at [420, 426] on p at bounding box center [658, 419] width 674 height 14
click at [418, 412] on p "Hi [PERSON_NAME] & [PERSON_NAME]" at bounding box center [658, 405] width 674 height 14
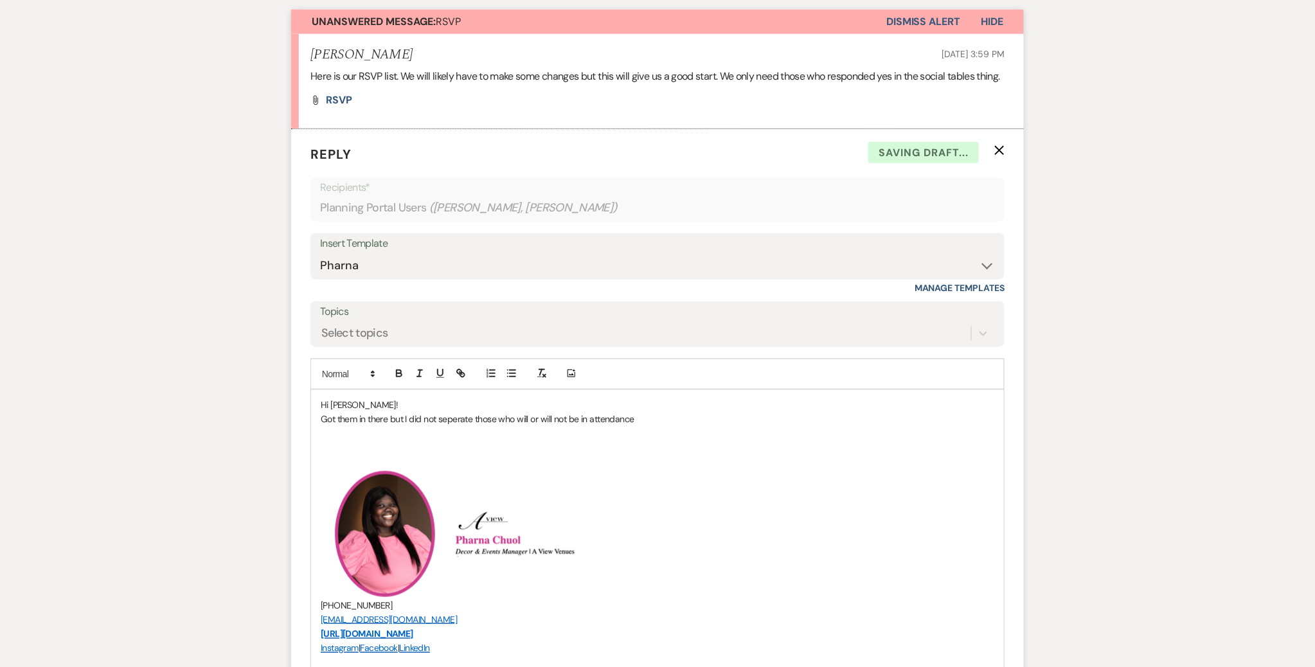
click at [454, 426] on p "Got them in there but I did not seperate those who will or will not be in atten…" at bounding box center [658, 419] width 674 height 14
click at [664, 426] on p "Got them in there, but I did not separate those who will or will not be in atte…" at bounding box center [658, 419] width 674 height 14
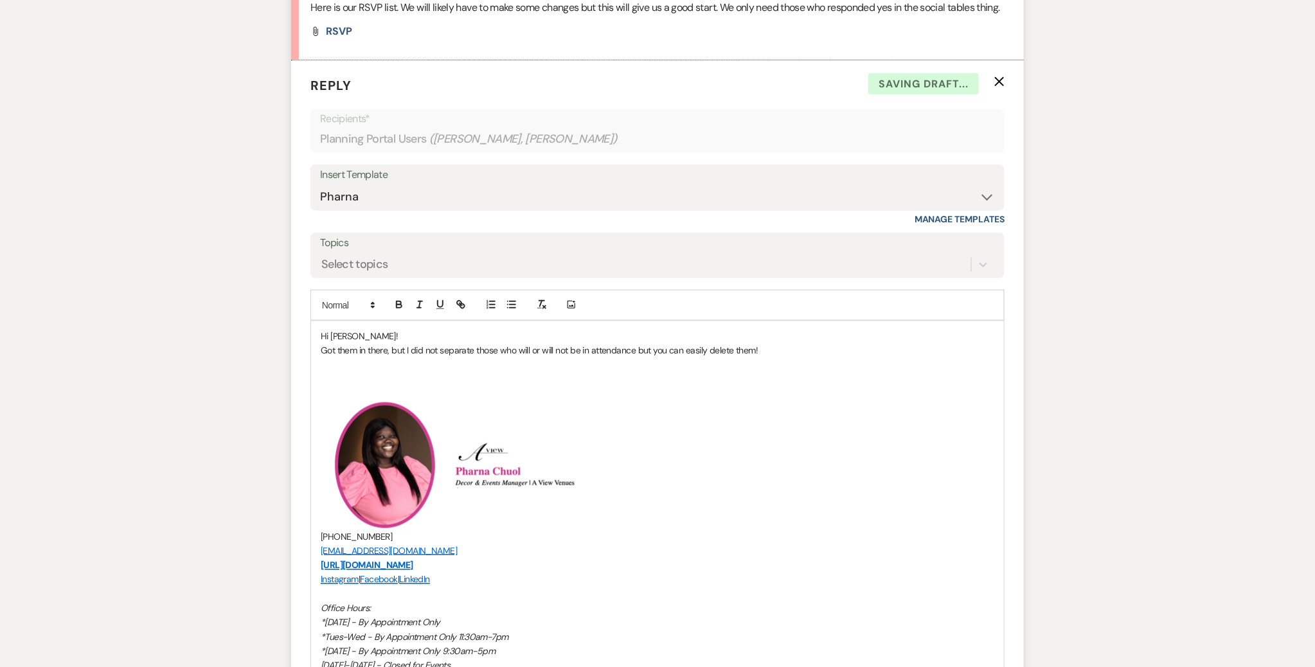
click at [645, 357] on p "Got them in there, but I did not separate those who will or will not be in atte…" at bounding box center [658, 350] width 674 height 14
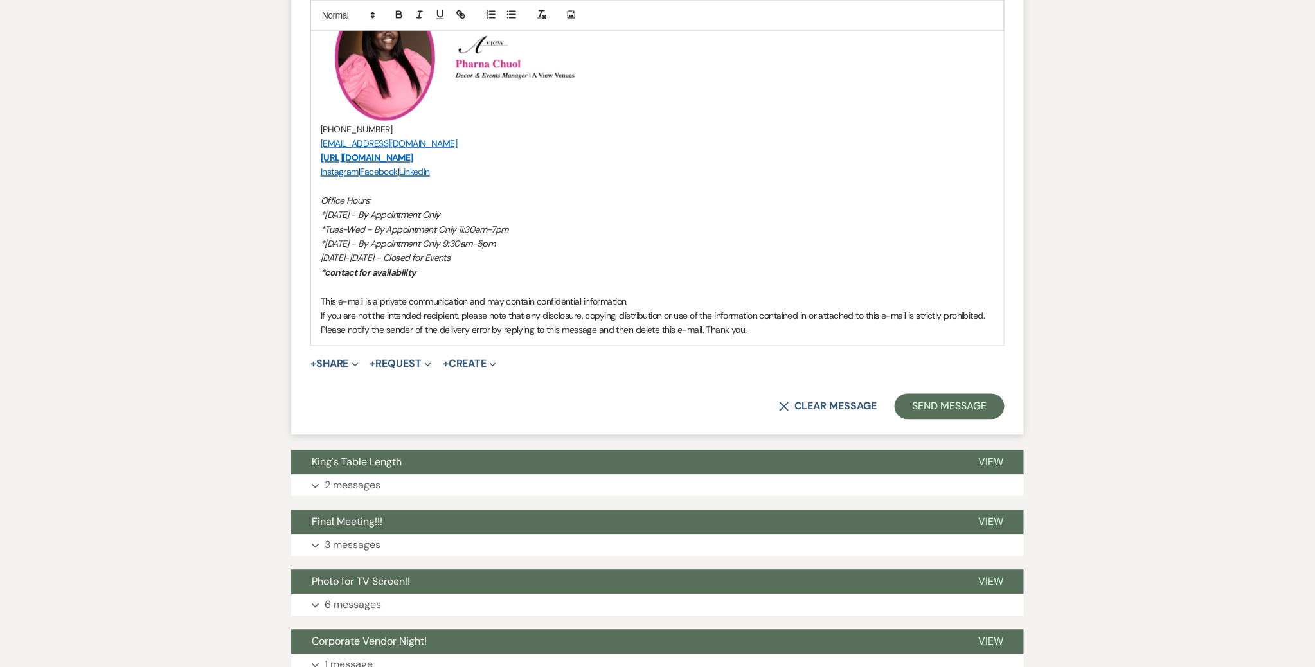
scroll to position [837, 0]
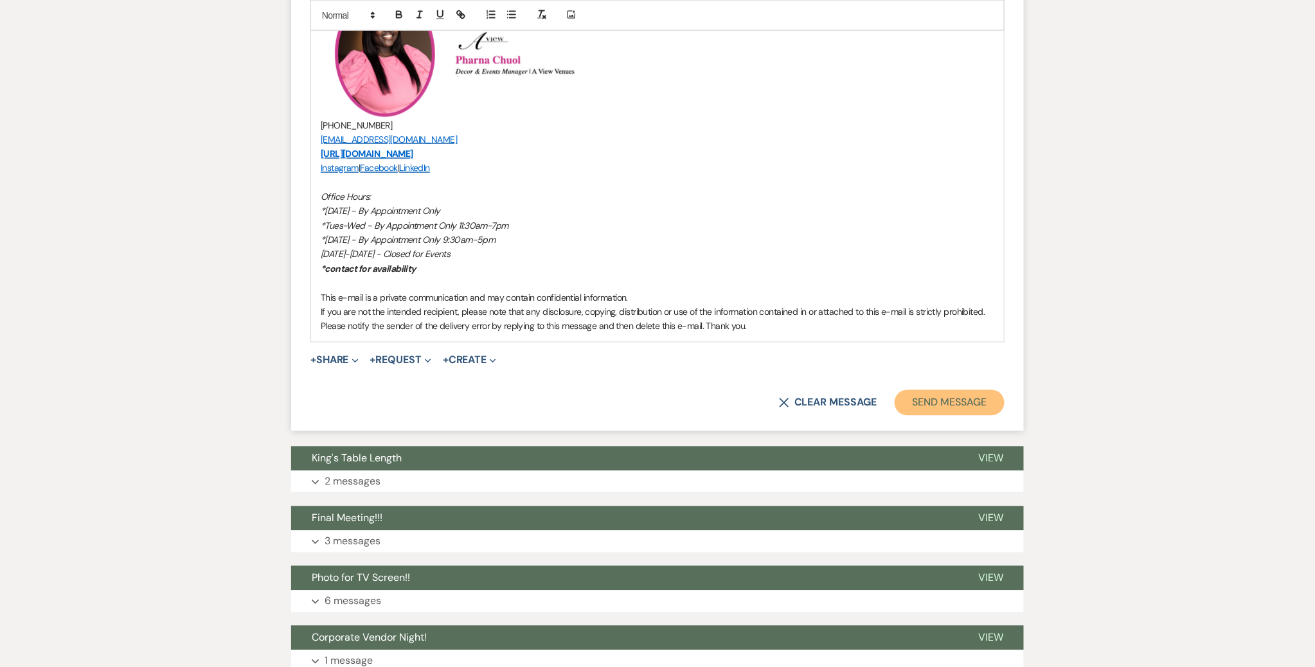
click at [935, 414] on button "Send Message" at bounding box center [950, 403] width 110 height 26
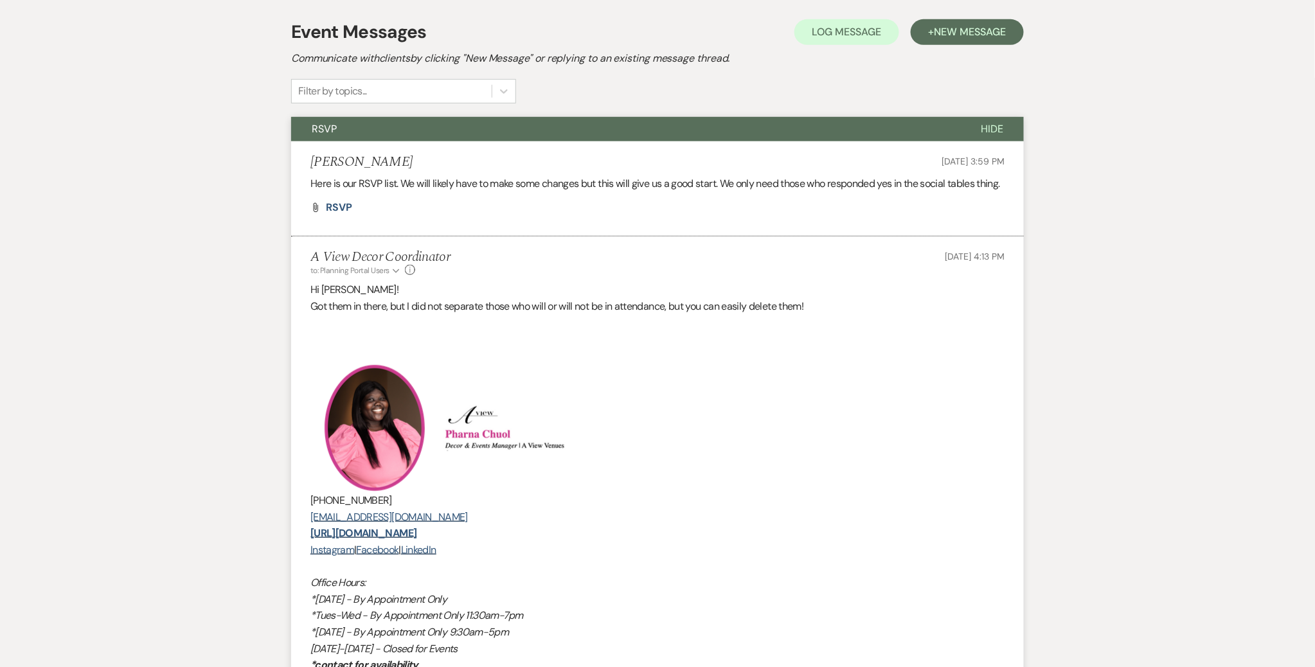
scroll to position [0, 0]
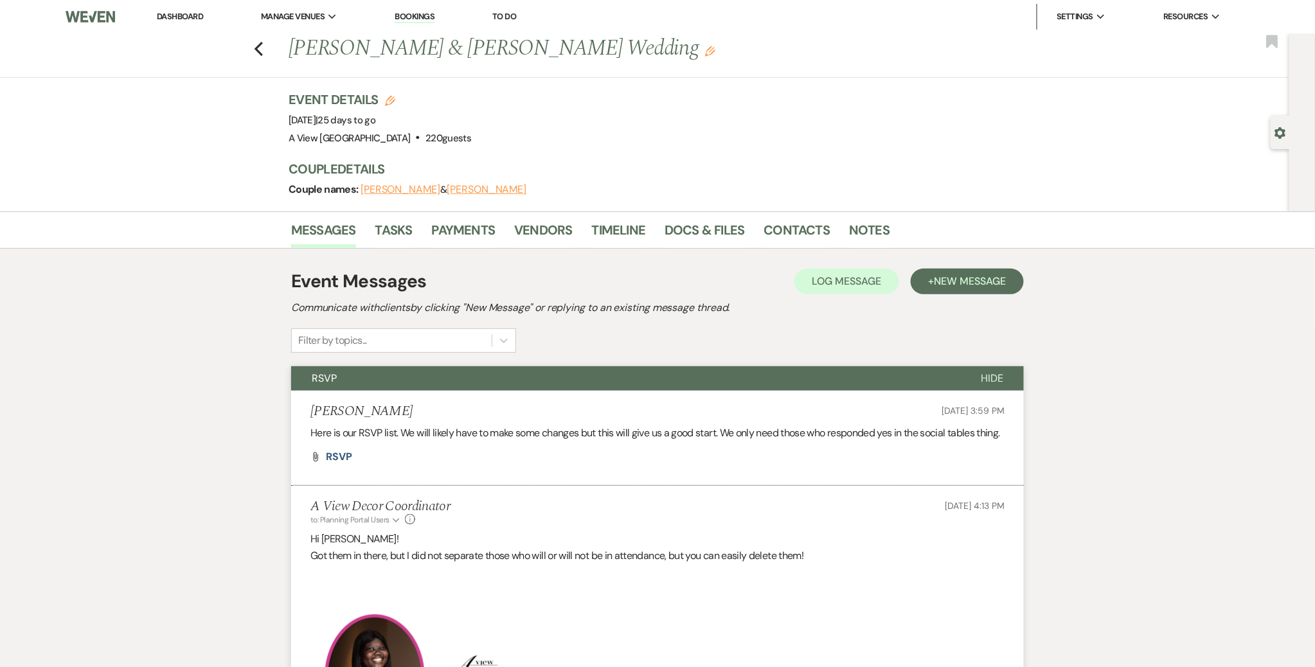
drag, startPoint x: 176, startPoint y: 17, endPoint x: 206, endPoint y: 24, distance: 30.4
click at [176, 17] on link "Dashboard" at bounding box center [180, 16] width 46 height 11
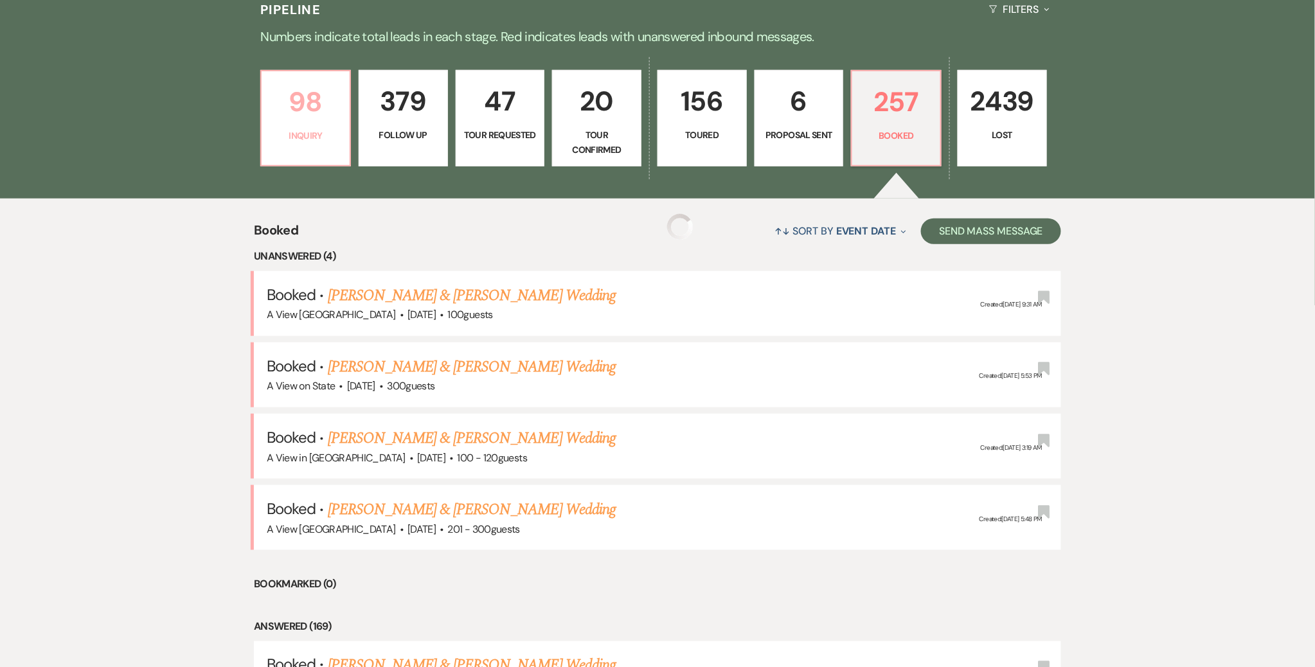
scroll to position [373, 0]
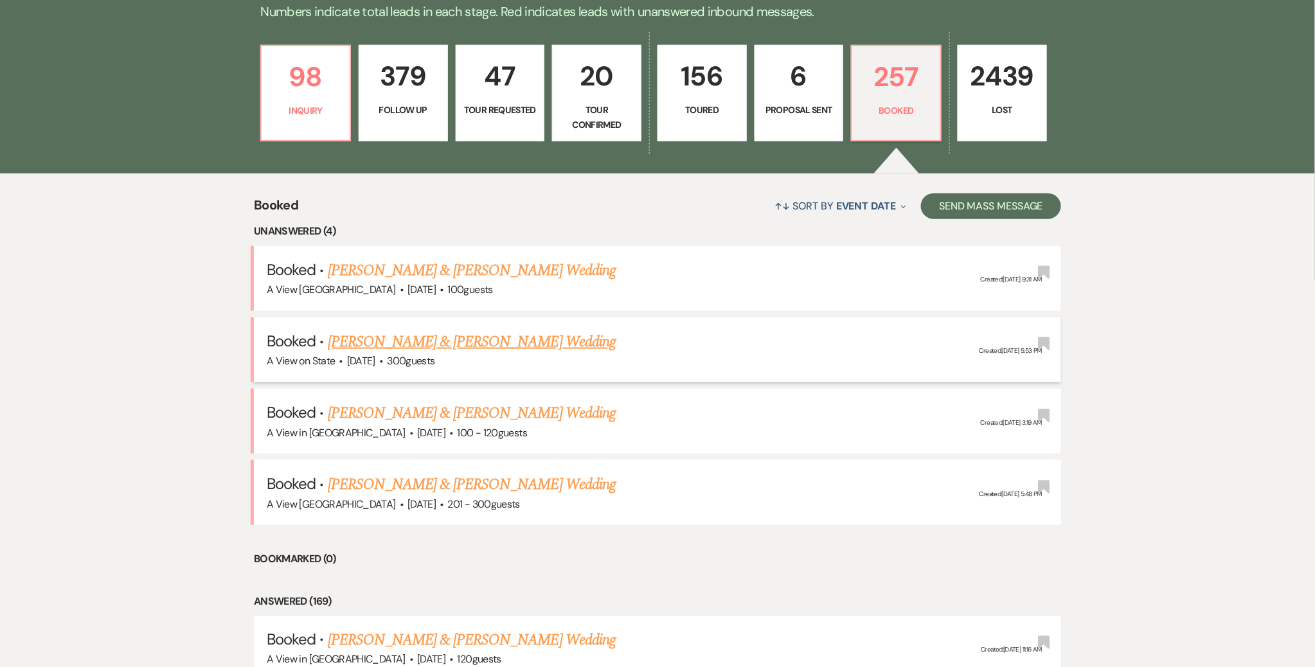
click at [430, 340] on link "[PERSON_NAME] & [PERSON_NAME] Wedding" at bounding box center [472, 341] width 288 height 23
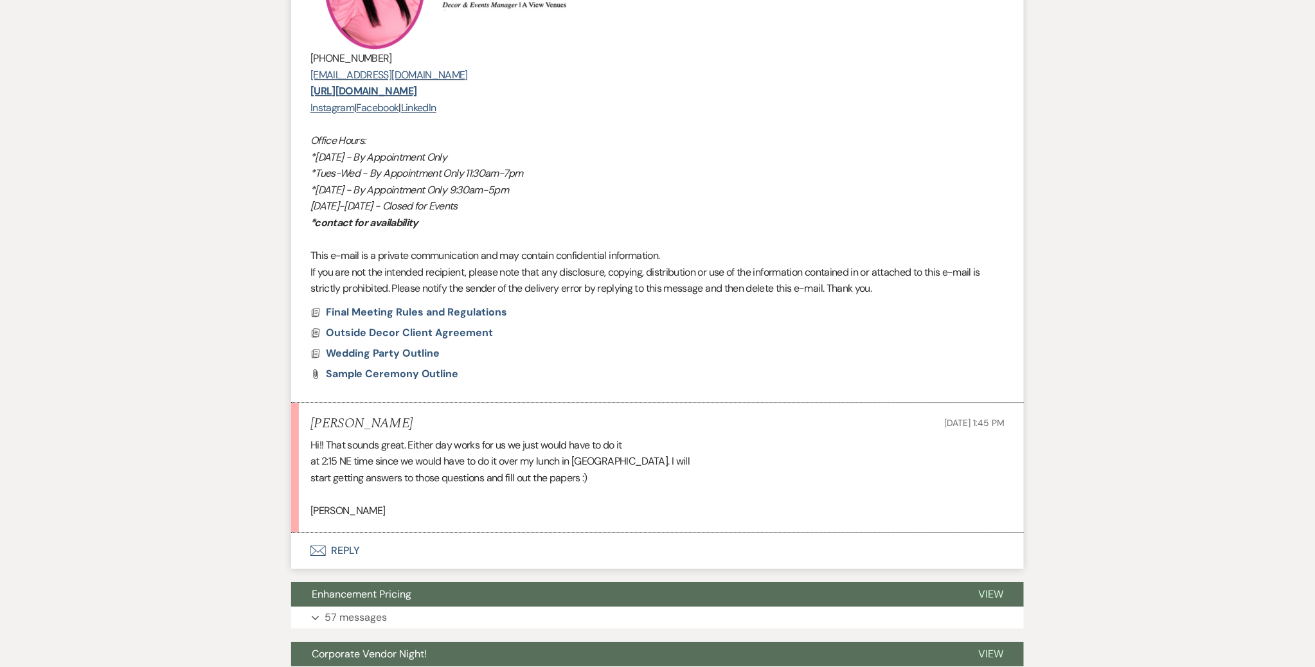
scroll to position [1450, 0]
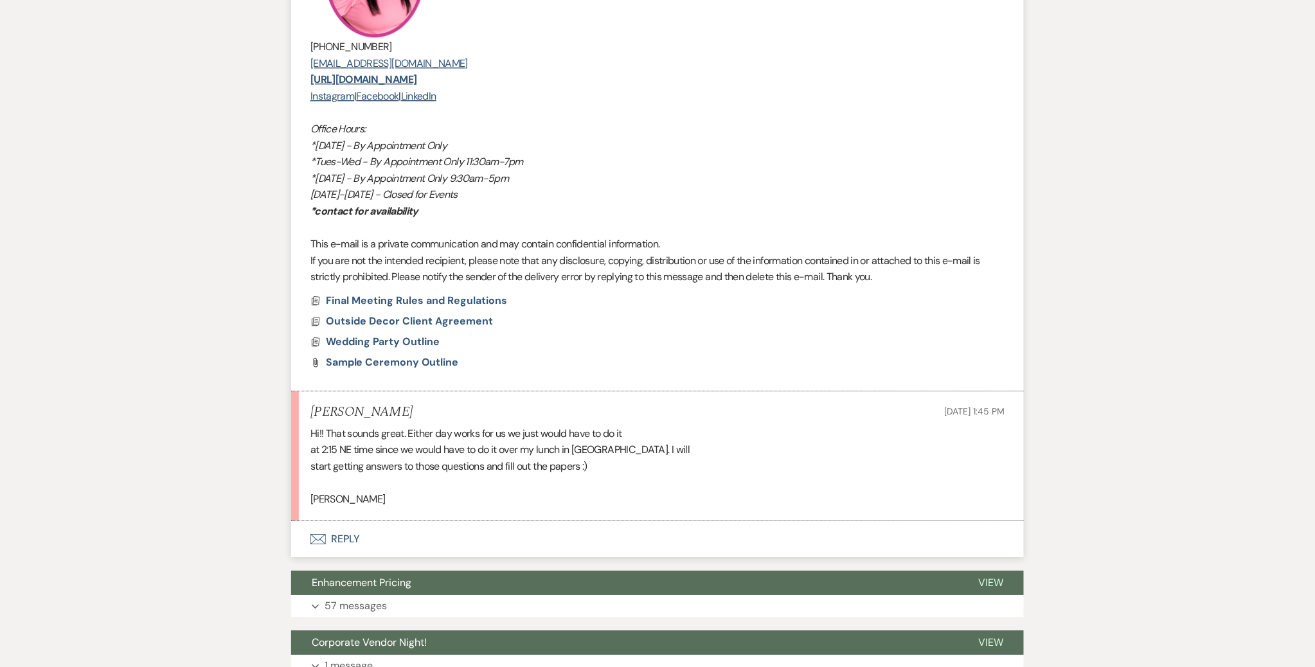
click at [350, 537] on button "Envelope Reply" at bounding box center [657, 539] width 733 height 36
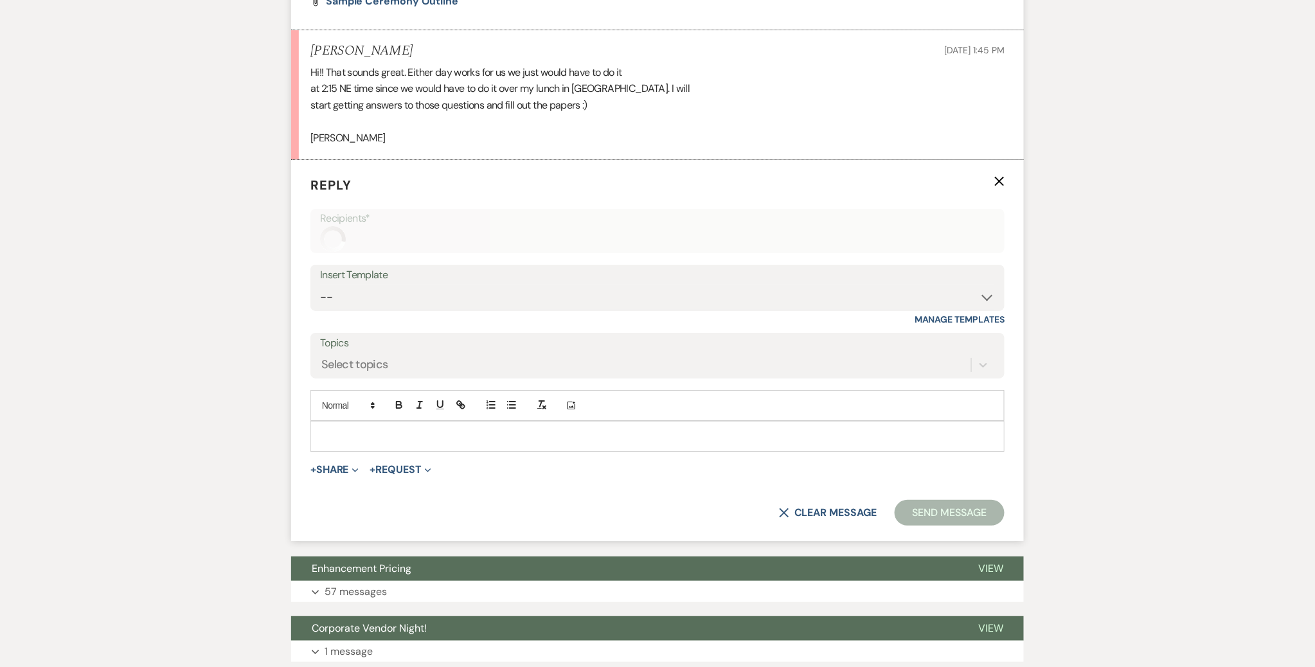
scroll to position [1824, 0]
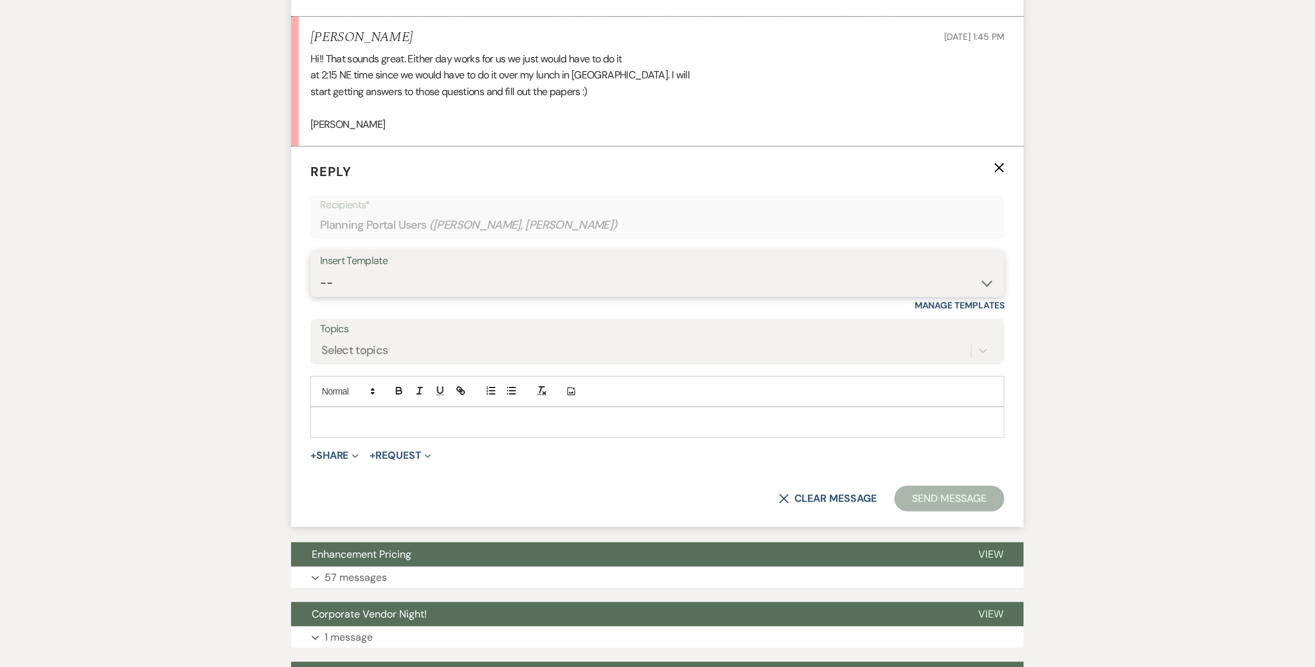
click at [407, 271] on select "-- Tour Confirmation Contract (Pre-Booked Leads) Out of office Inquiry Email Al…" at bounding box center [657, 283] width 675 height 25
select select "3704"
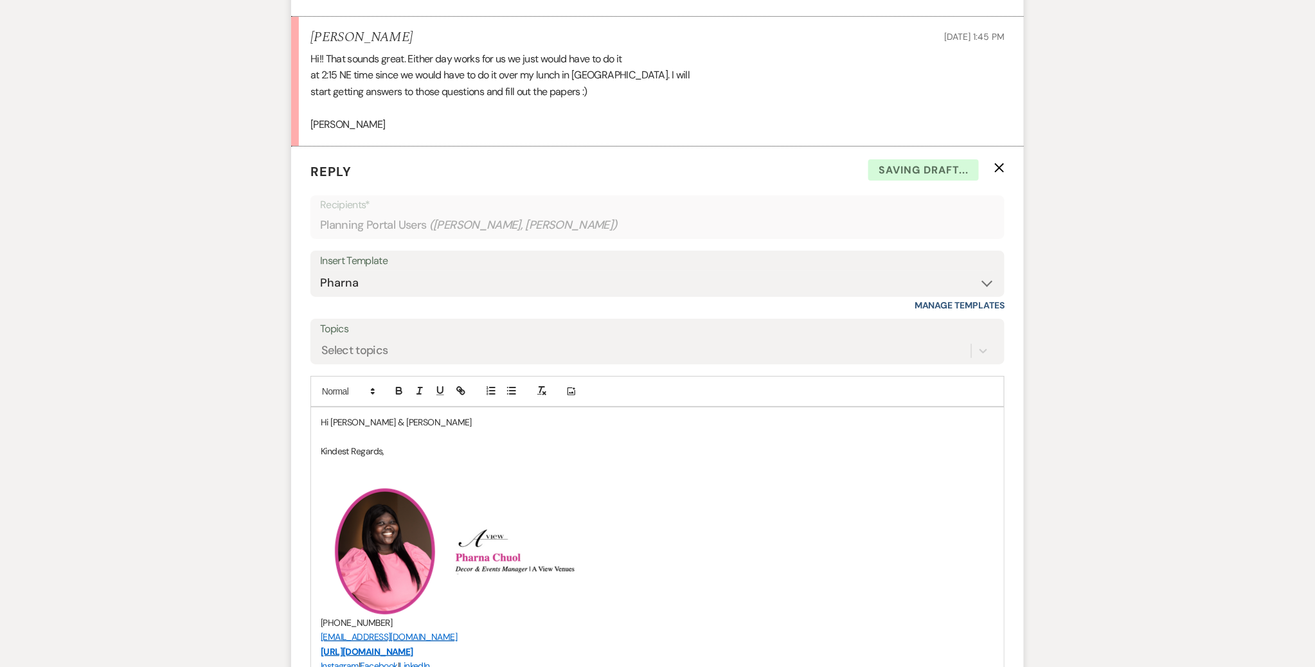
click at [395, 424] on p "Hi [PERSON_NAME] & [PERSON_NAME]" at bounding box center [658, 422] width 674 height 14
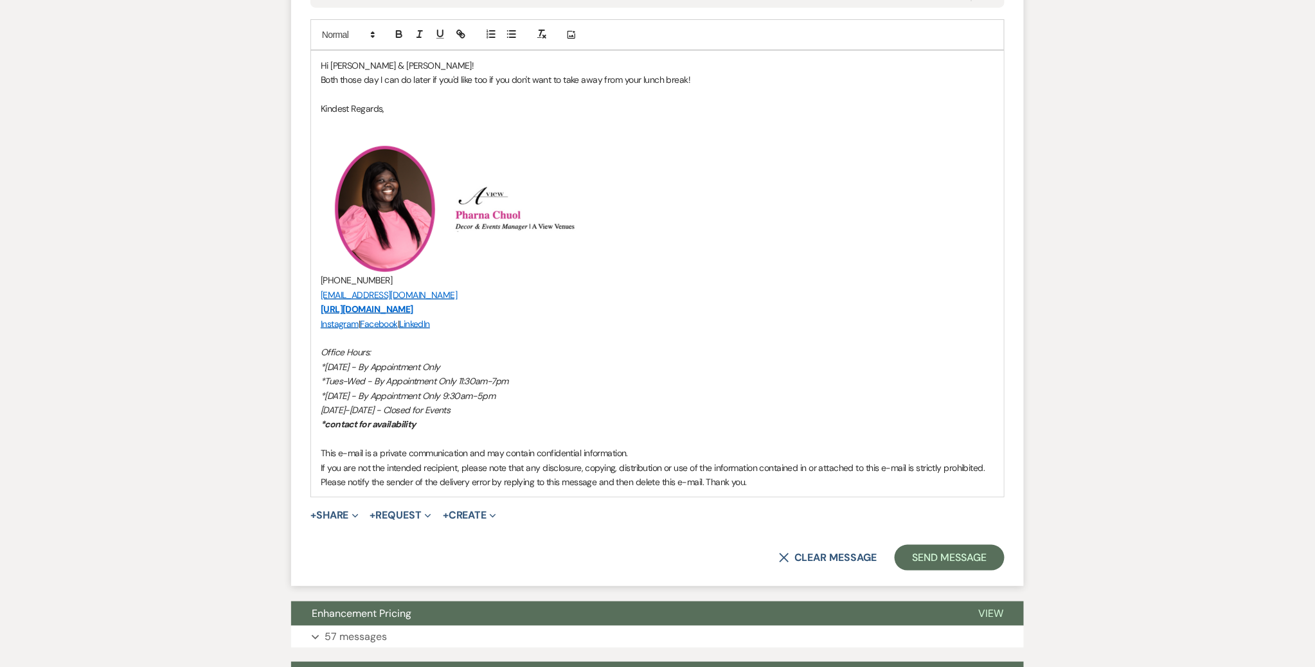
scroll to position [2183, 0]
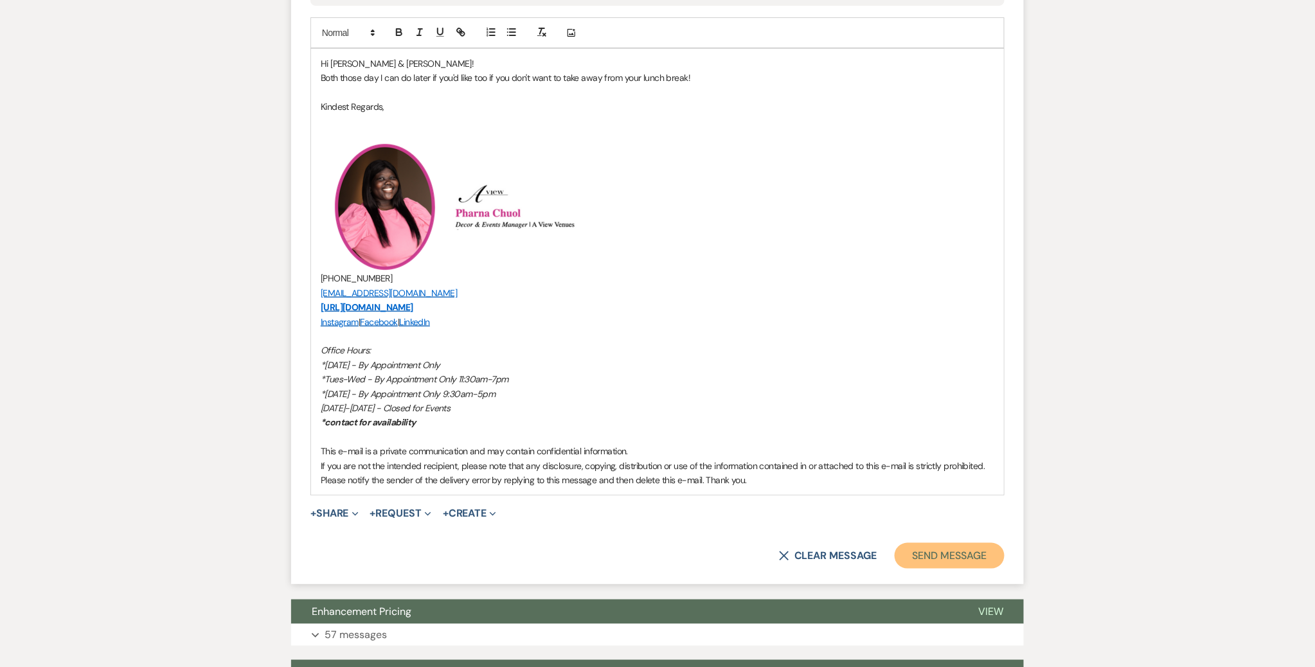
click at [940, 543] on button "Send Message" at bounding box center [950, 556] width 110 height 26
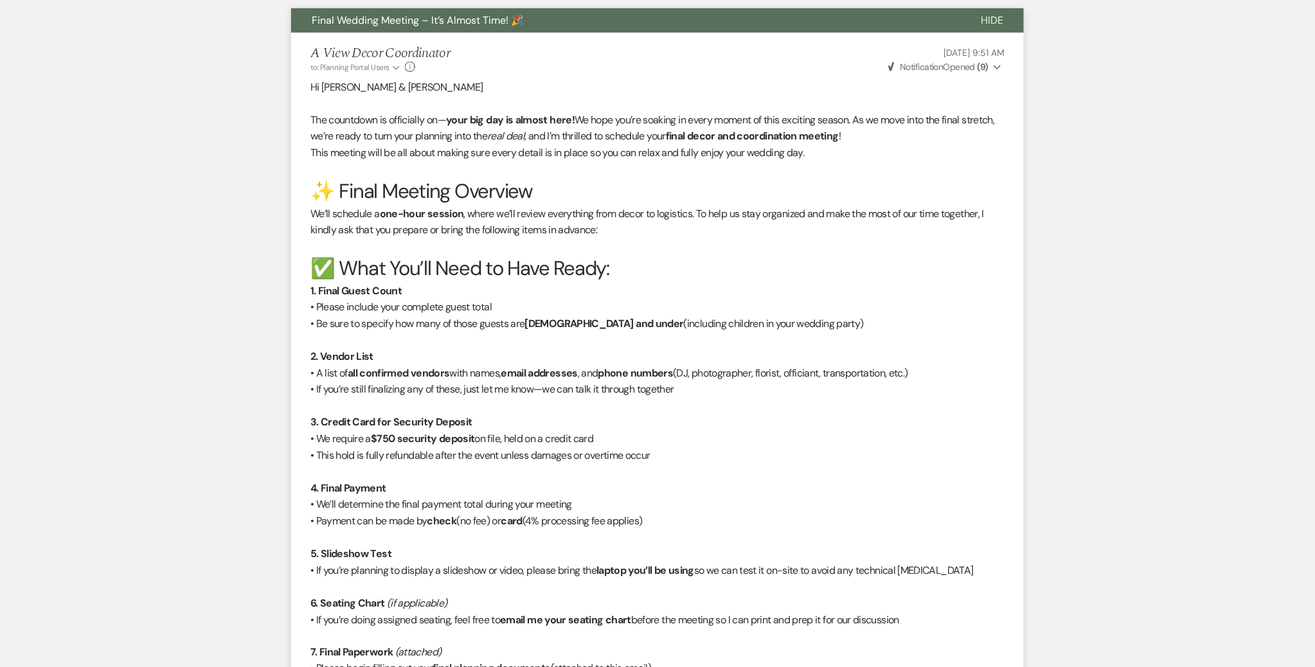
scroll to position [0, 0]
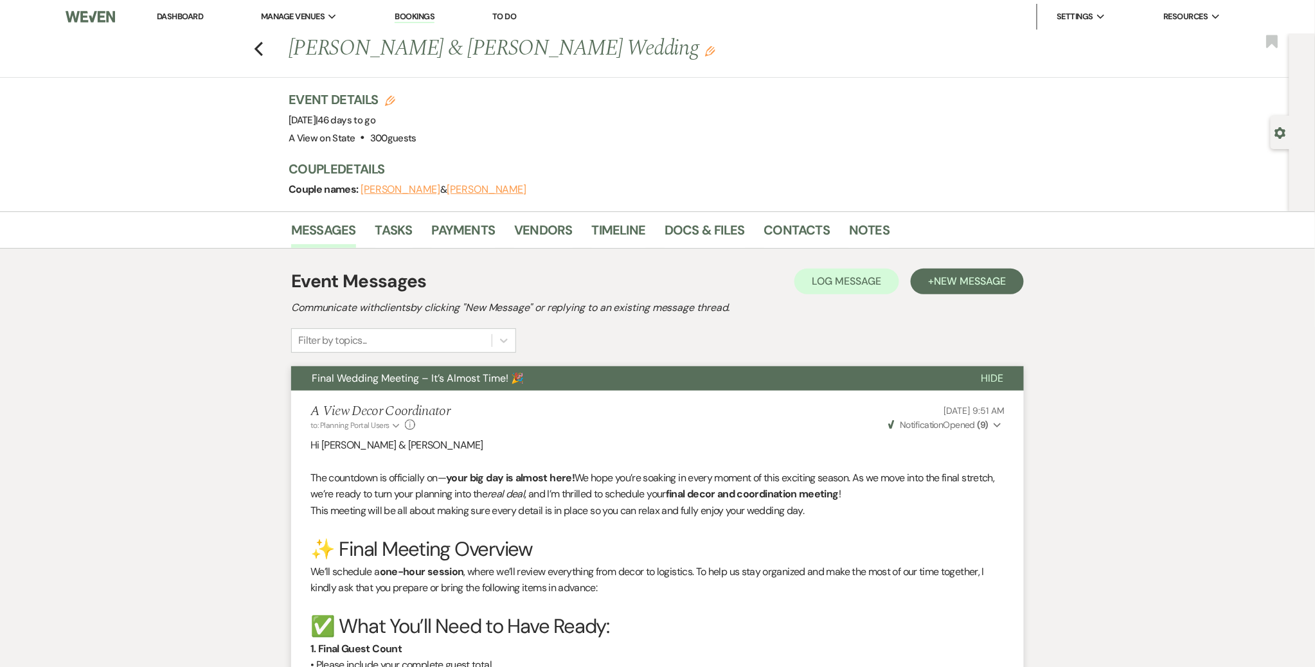
click at [194, 13] on link "Dashboard" at bounding box center [180, 16] width 46 height 11
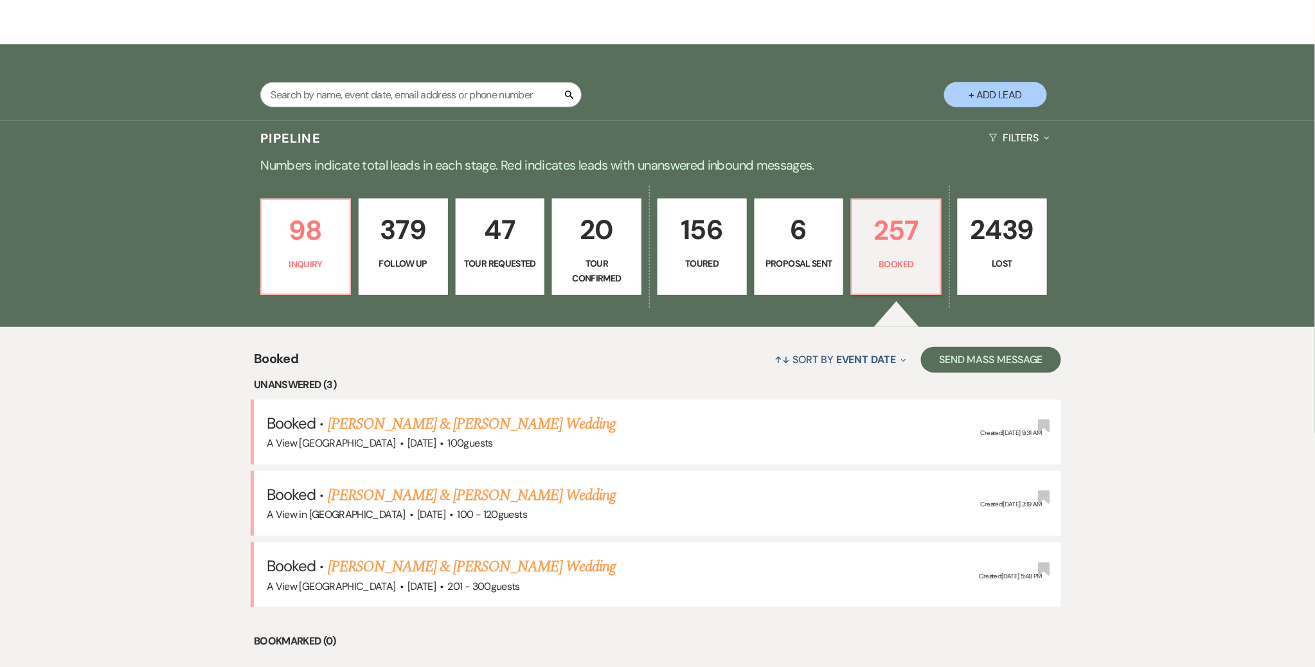
scroll to position [229, 0]
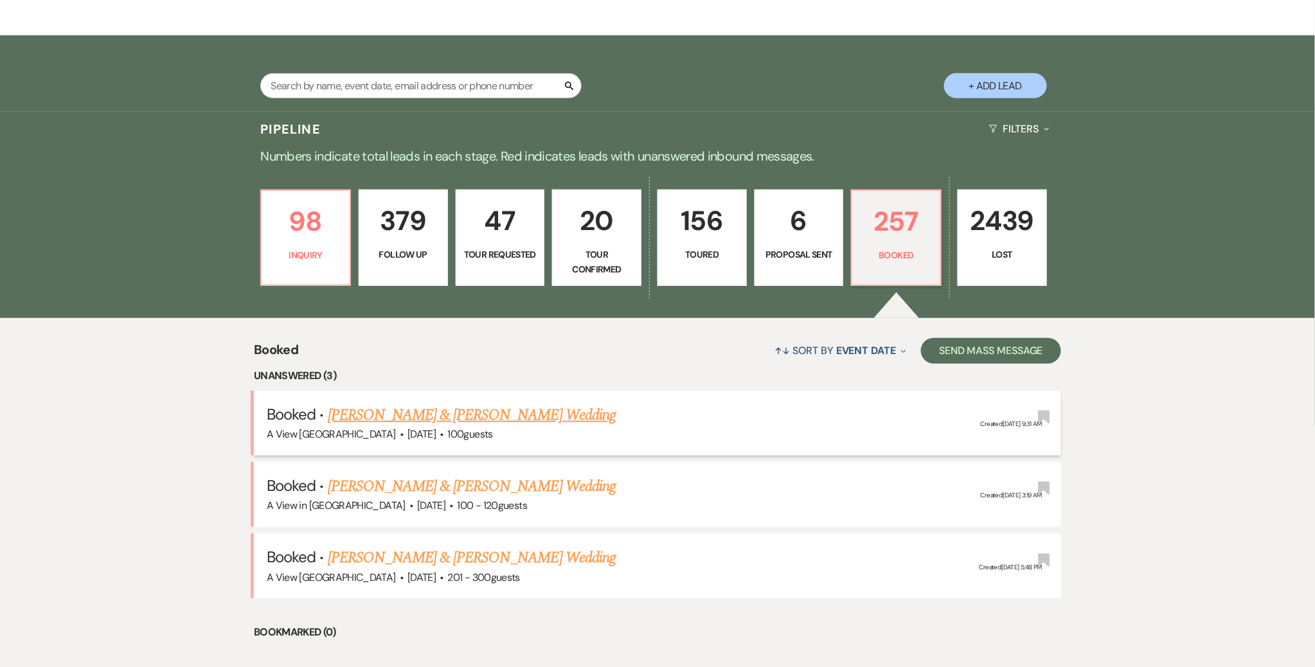
click at [405, 418] on link "[PERSON_NAME] & [PERSON_NAME] Wedding" at bounding box center [472, 415] width 288 height 23
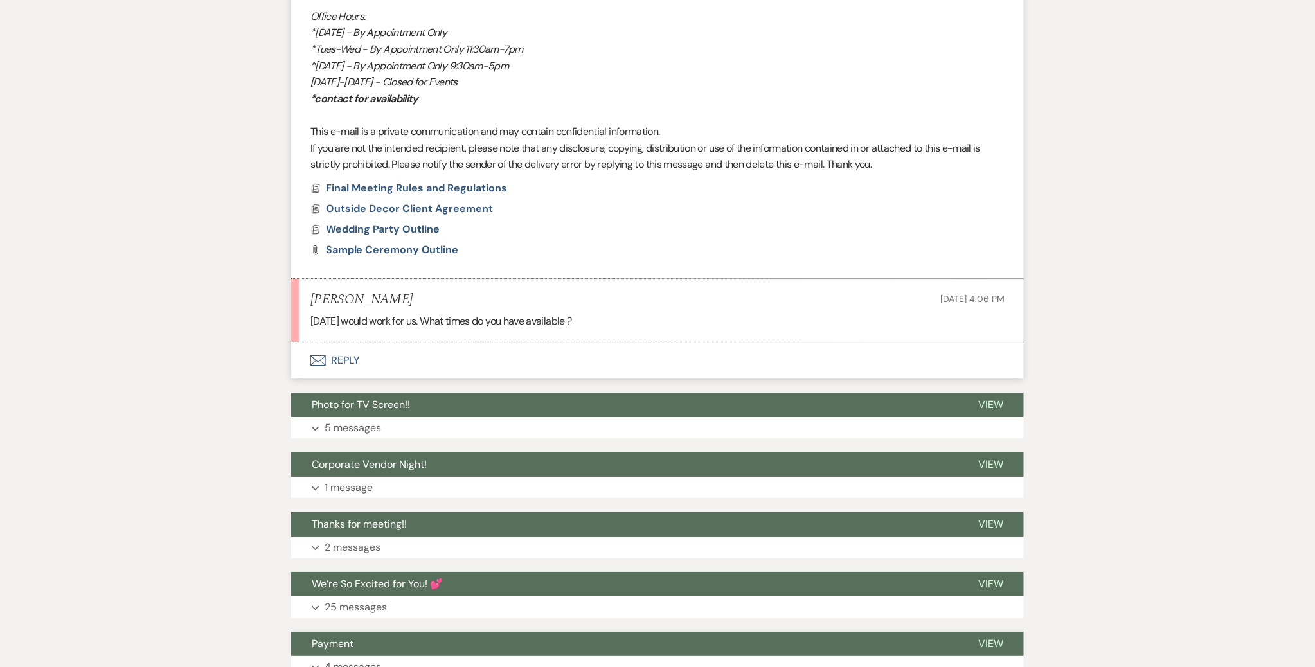
scroll to position [1532, 0]
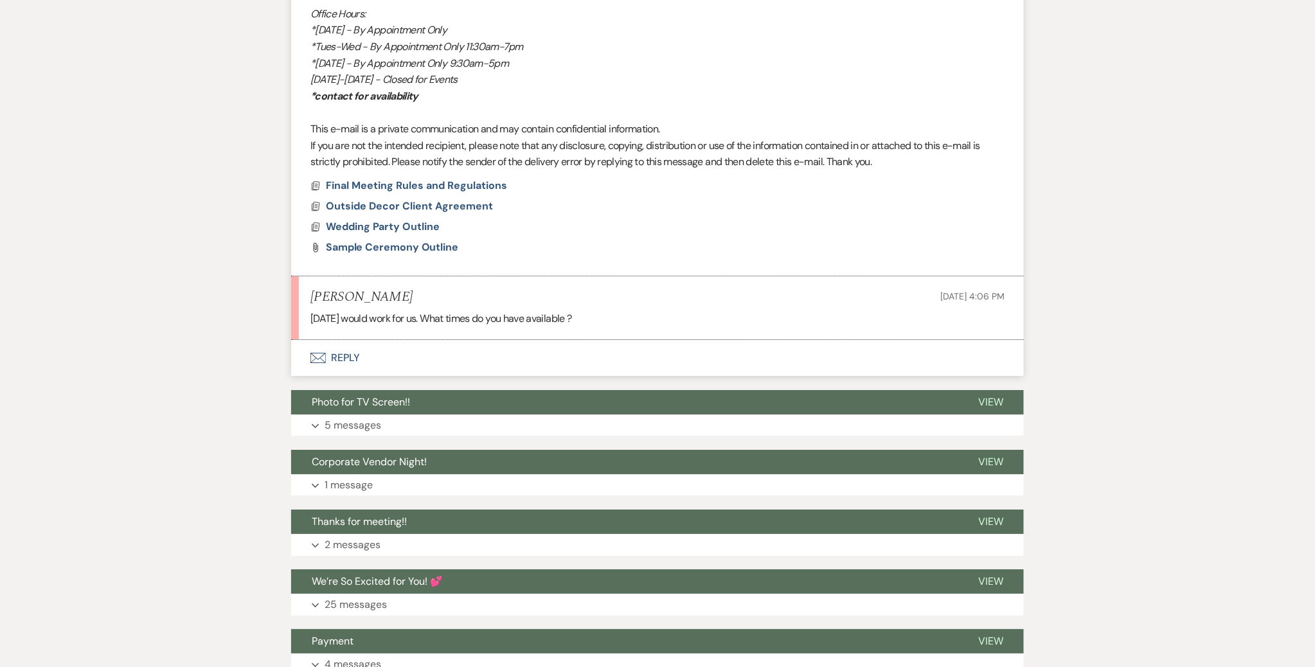
click at [357, 356] on button "Envelope Reply" at bounding box center [657, 358] width 733 height 36
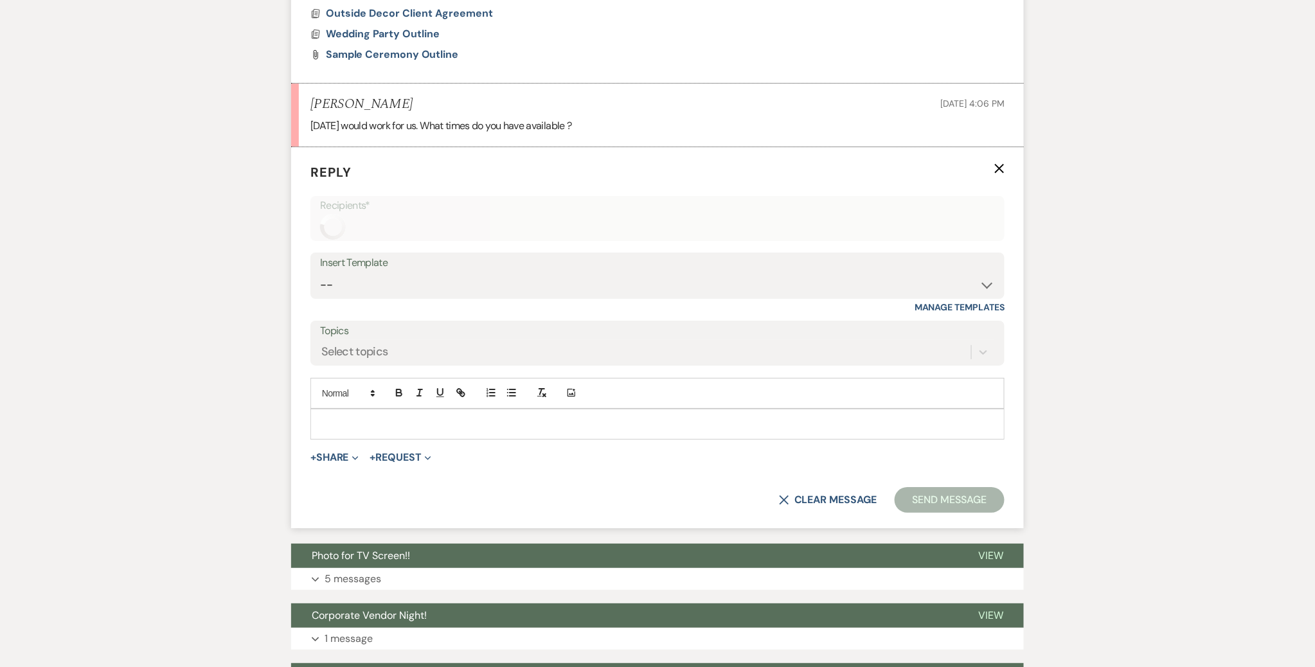
scroll to position [1726, 0]
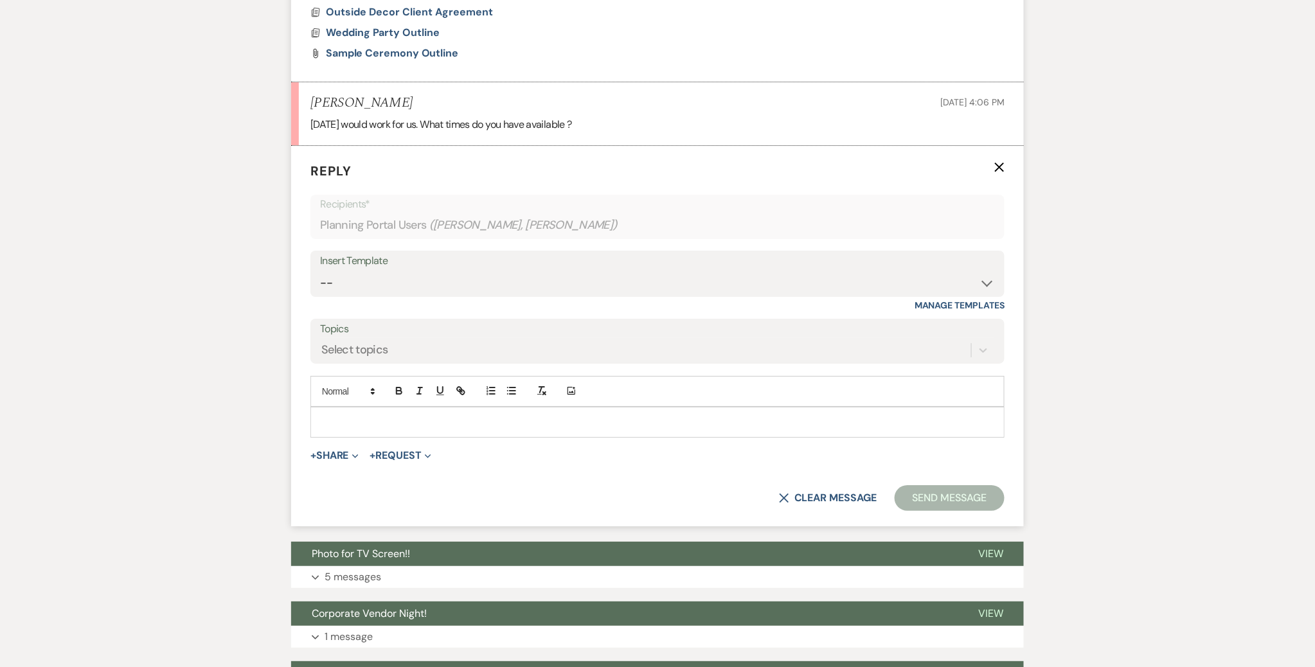
click at [399, 260] on div "Insert Template" at bounding box center [657, 261] width 675 height 19
click at [404, 276] on select "-- Tour Confirmation Contract (Pre-Booked Leads) Out of office Inquiry Email Al…" at bounding box center [657, 283] width 675 height 25
select select "3373"
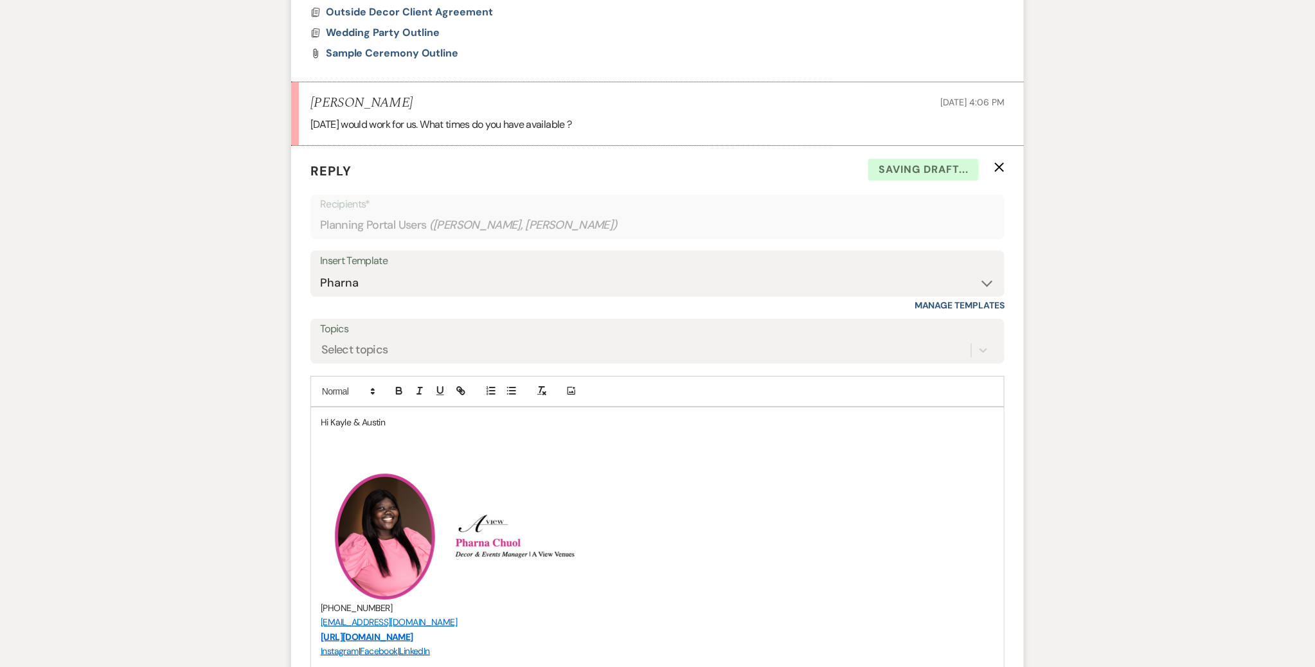
click at [399, 422] on p "Hi Kayle & Austin" at bounding box center [658, 422] width 674 height 14
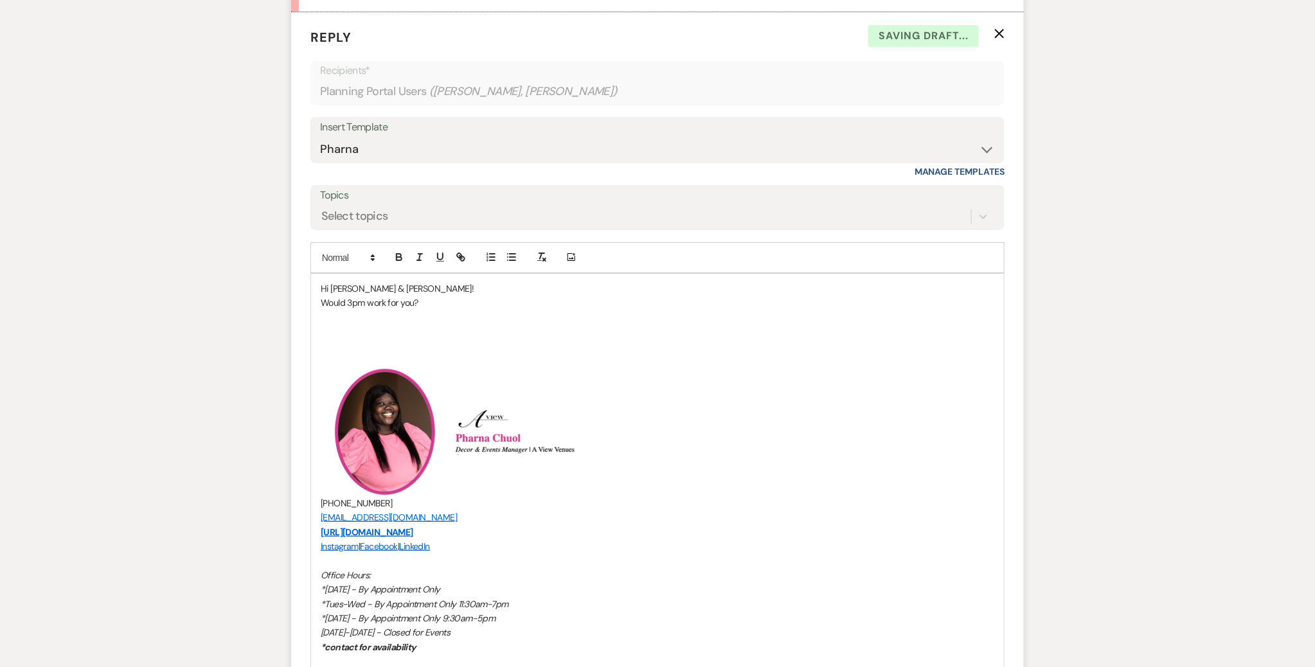
scroll to position [1868, 0]
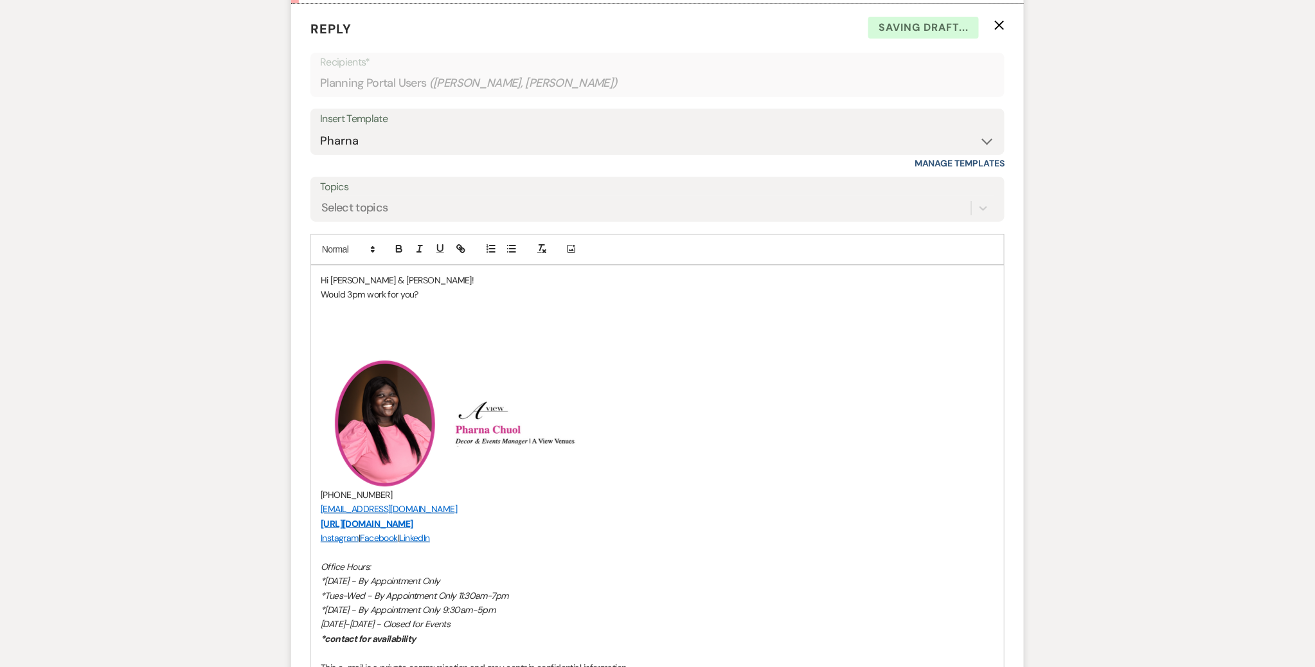
click at [354, 292] on p "Would 3pm work for you?" at bounding box center [658, 294] width 674 height 14
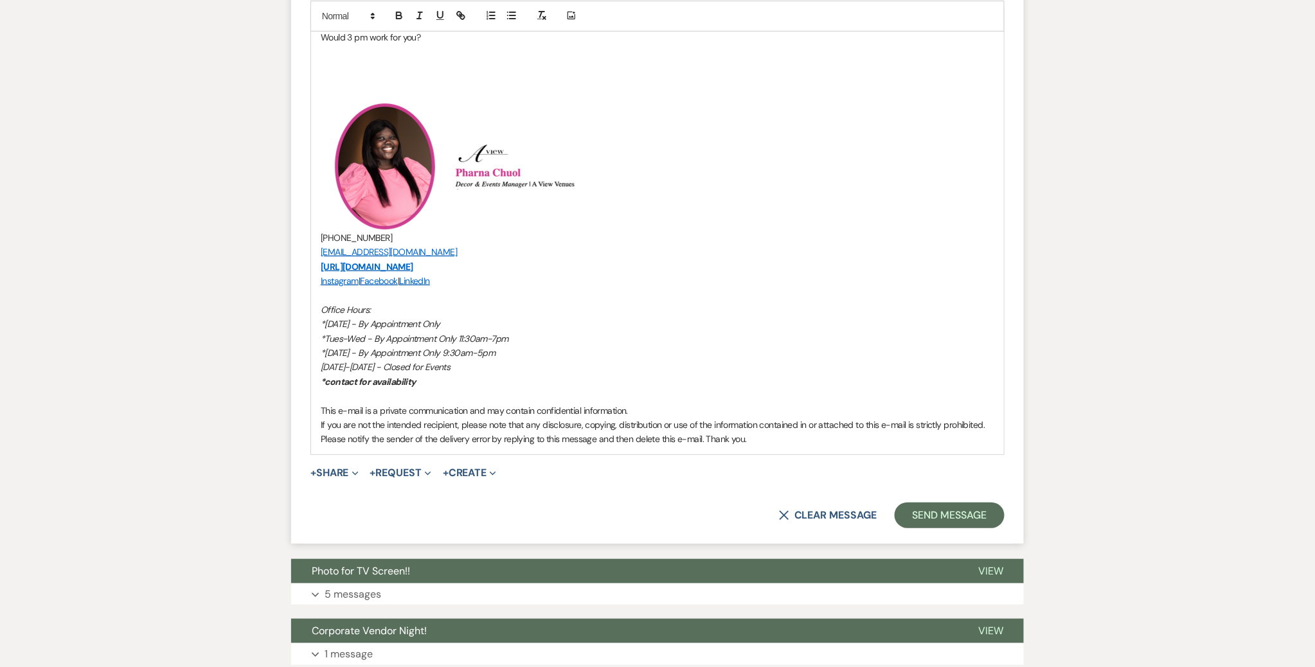
scroll to position [2126, 0]
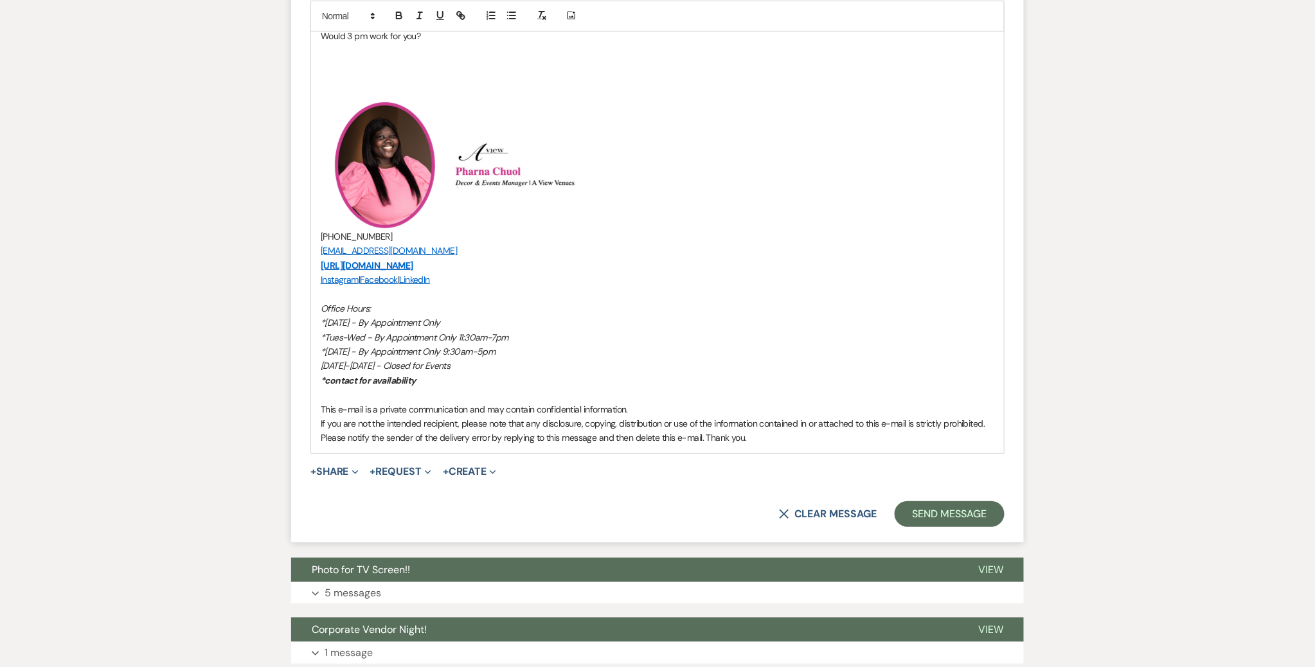
click at [952, 493] on form "Reply X Saving draft... Recipients* Planning Portal Users ( [PERSON_NAME], [PER…" at bounding box center [657, 143] width 733 height 797
click at [951, 507] on button "Send Message" at bounding box center [950, 514] width 110 height 26
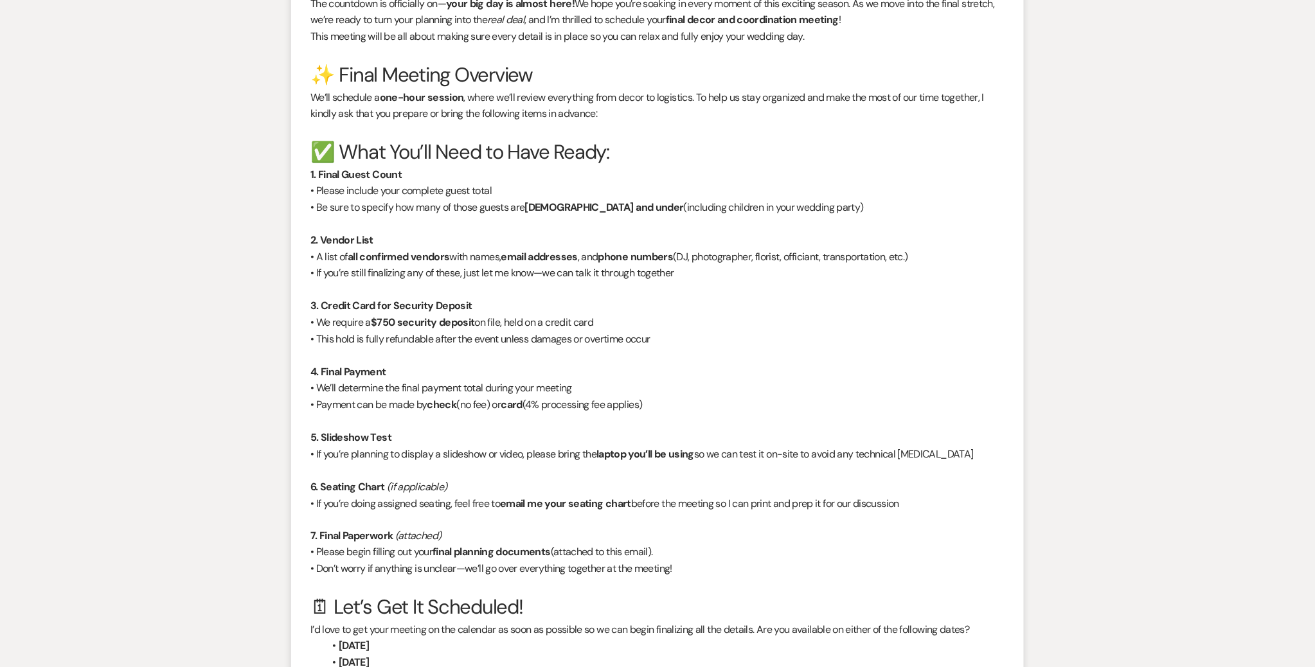
scroll to position [0, 0]
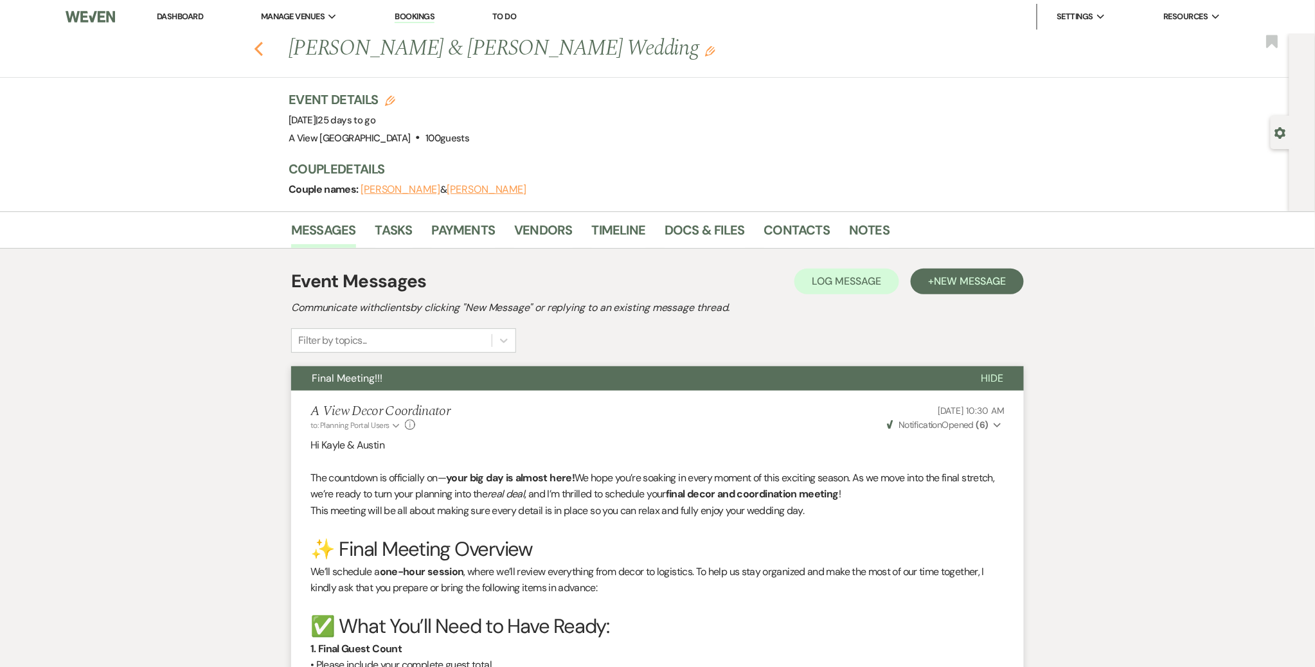
click at [255, 44] on icon "Previous" at bounding box center [259, 48] width 10 height 15
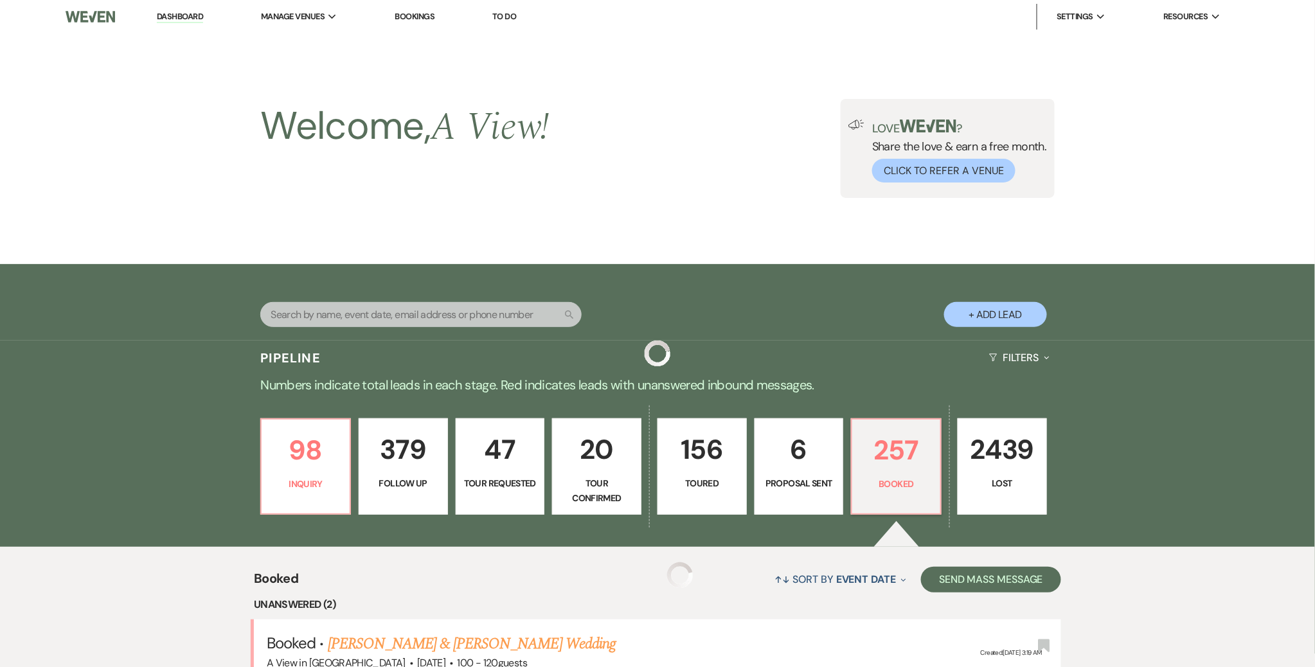
scroll to position [229, 0]
